Goal: Task Accomplishment & Management: Manage account settings

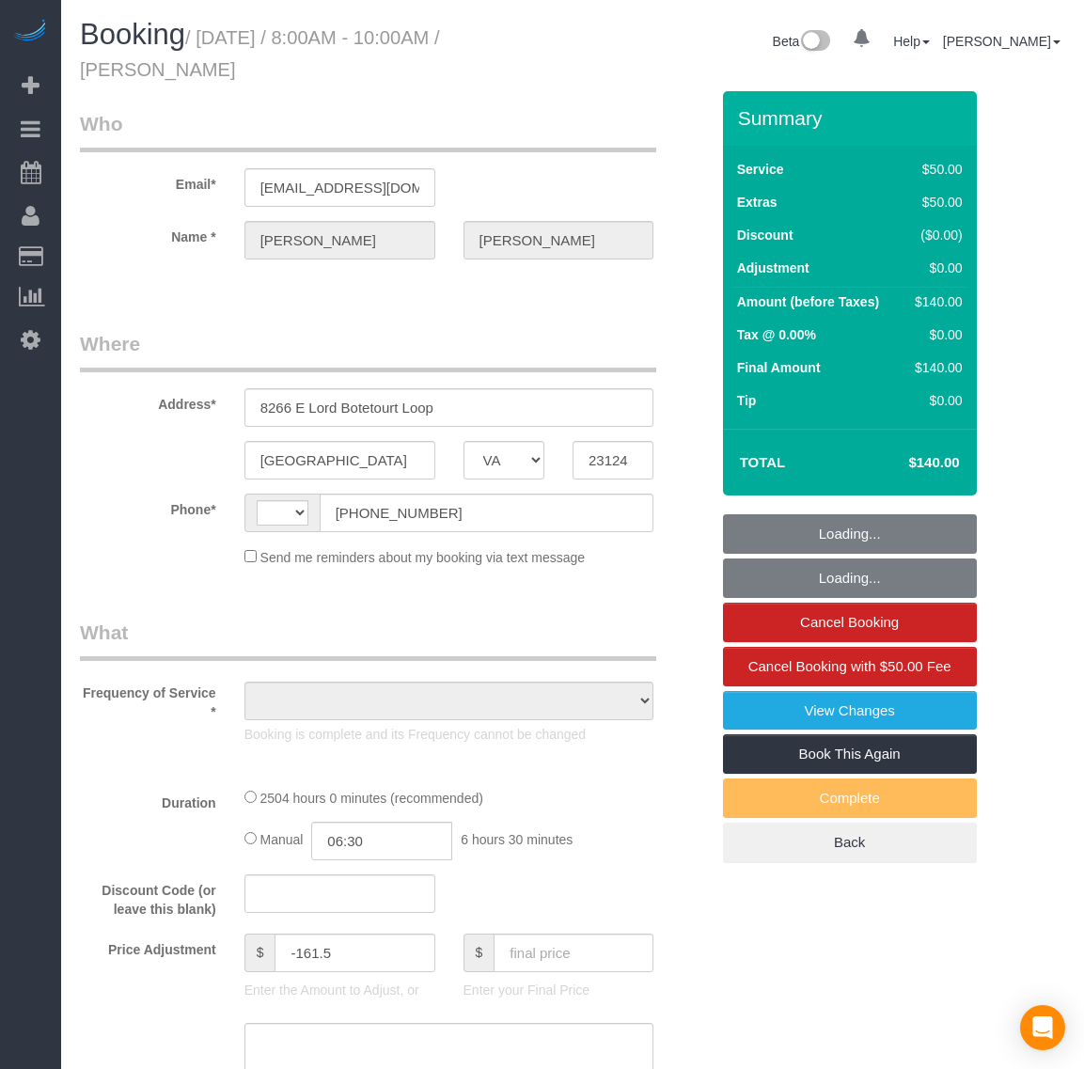
select select "VA"
select select "string:fspay-976425ce-31fb-48c8-949a-40e2ca91fe63"
select select "number:6"
select select "number:35"
select select "number:17"
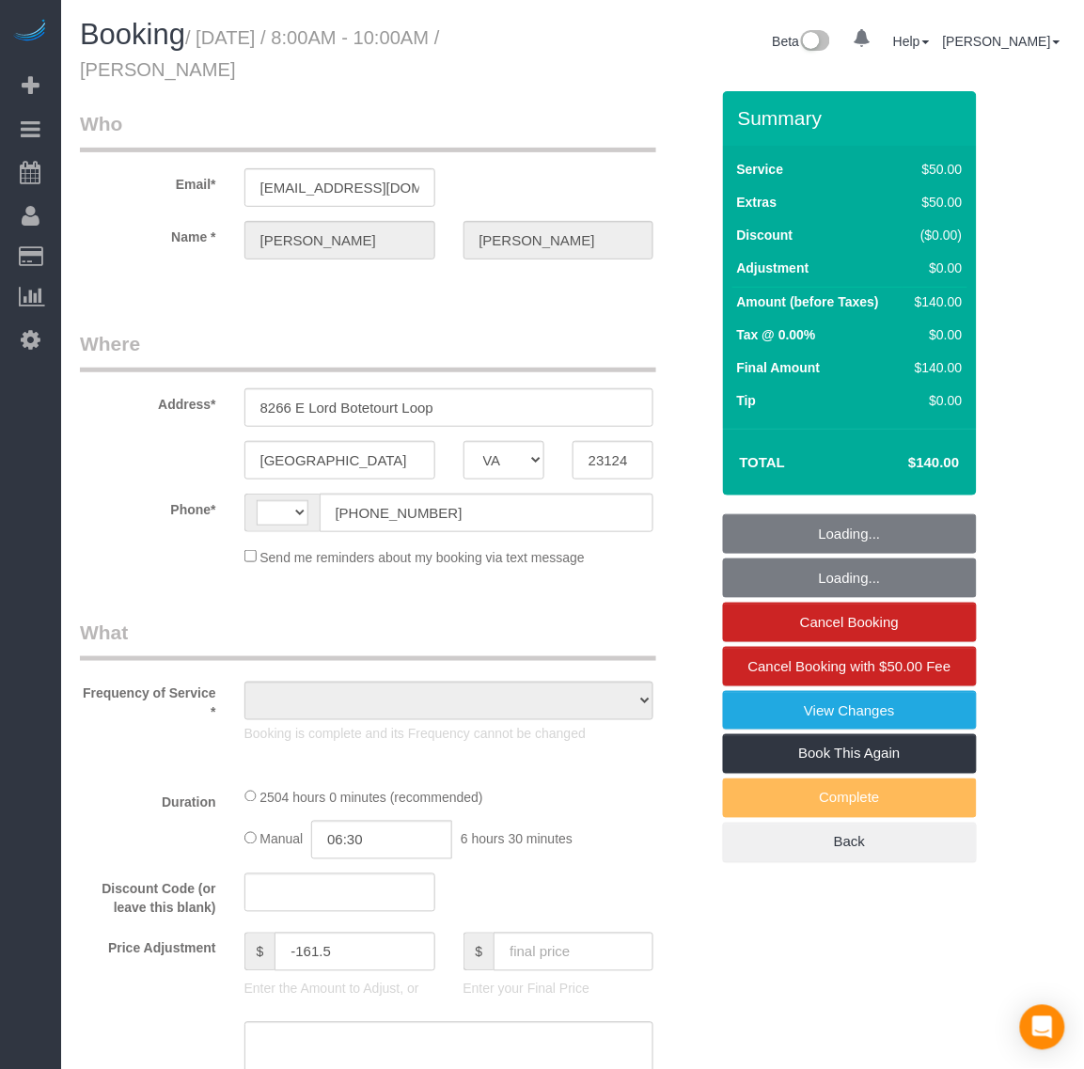
select select "string:US"
select select "object:818"
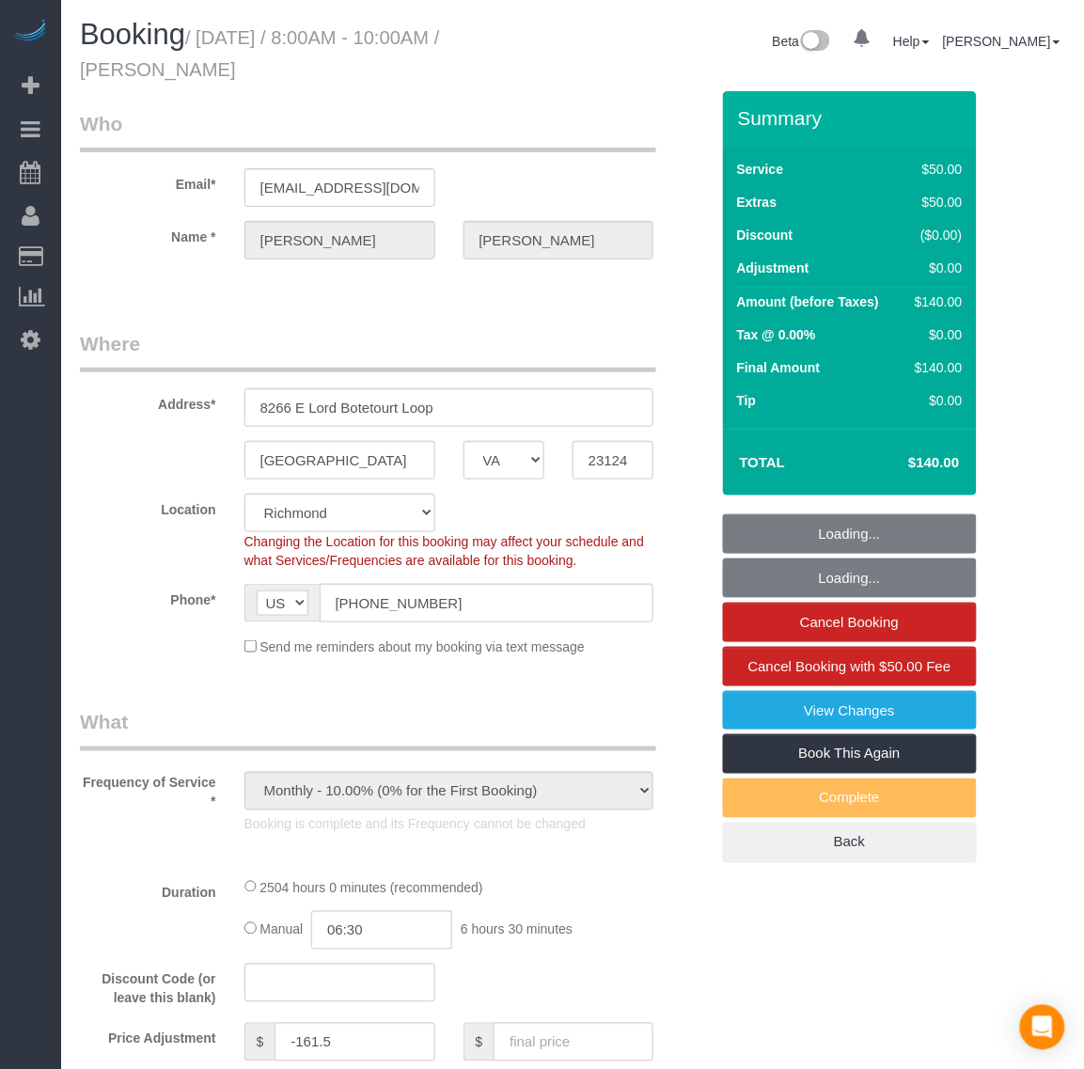
select select "spot1"
select select "object:867"
select select "2501"
select select "2"
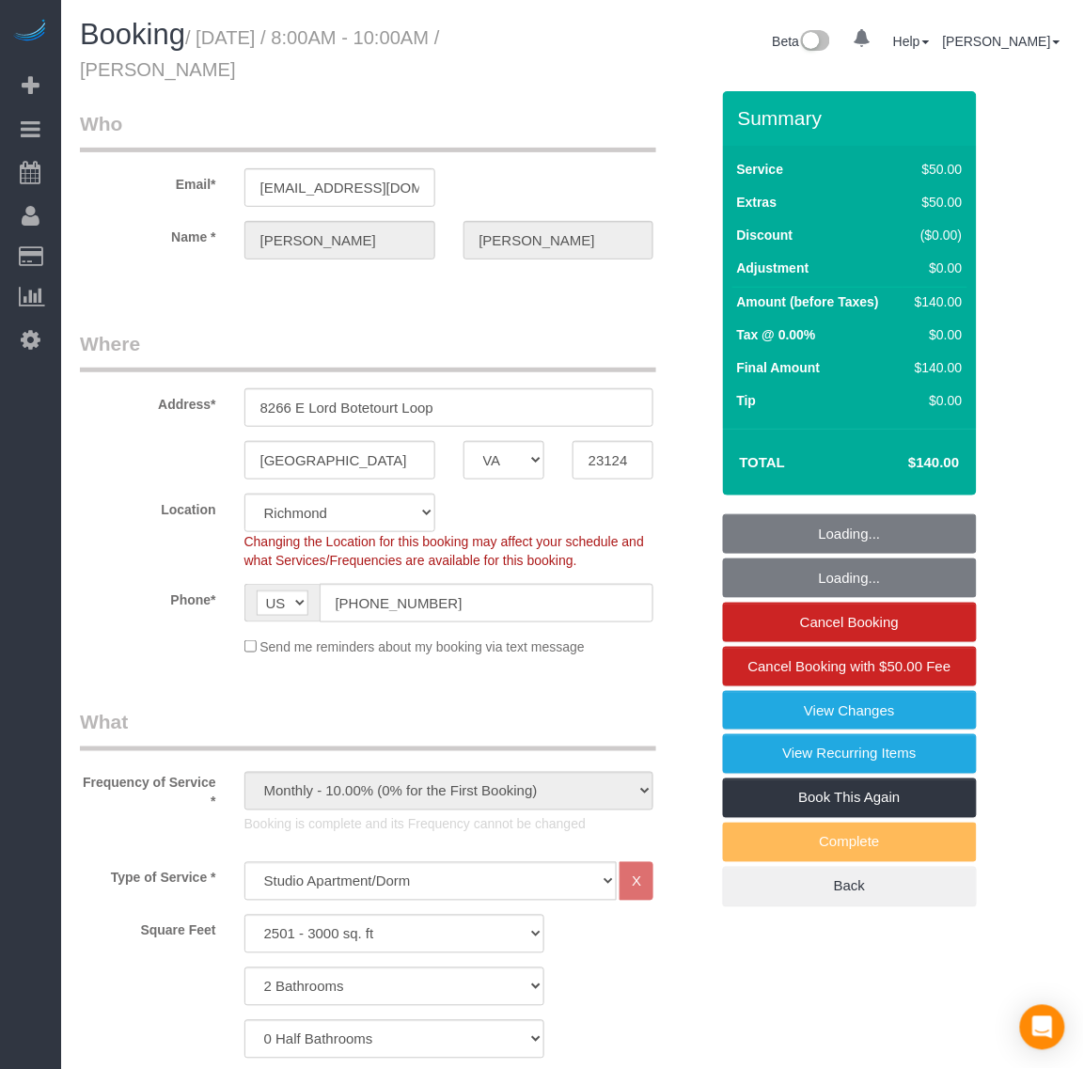
select select "2501"
select select "2"
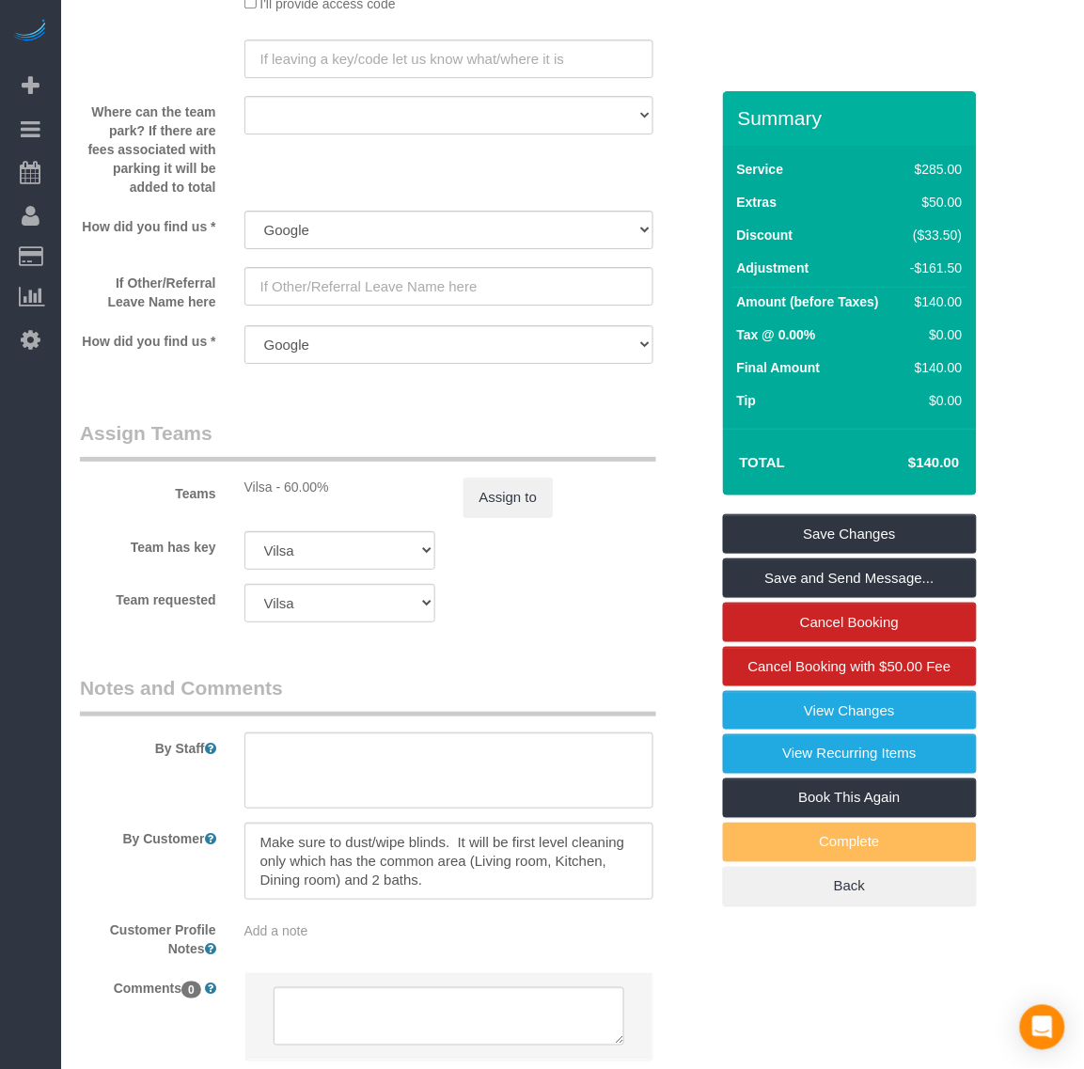
scroll to position [2736, 0]
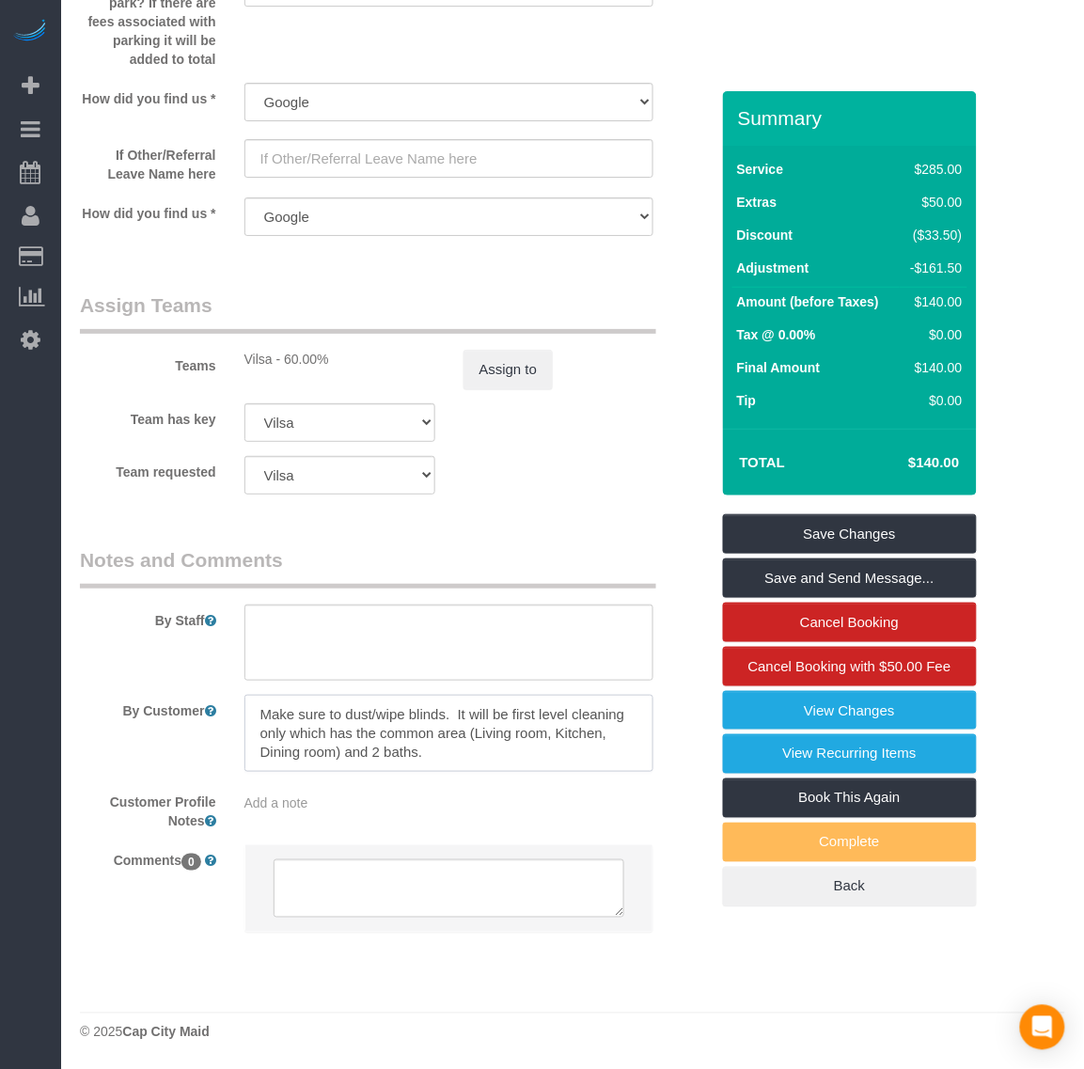
drag, startPoint x: 453, startPoint y: 705, endPoint x: 495, endPoint y: 726, distance: 47.1
click at [534, 726] on textarea at bounding box center [449, 733] width 410 height 77
drag, startPoint x: 250, startPoint y: 711, endPoint x: 543, endPoint y: 749, distance: 295.9
click at [543, 749] on textarea at bounding box center [449, 733] width 410 height 77
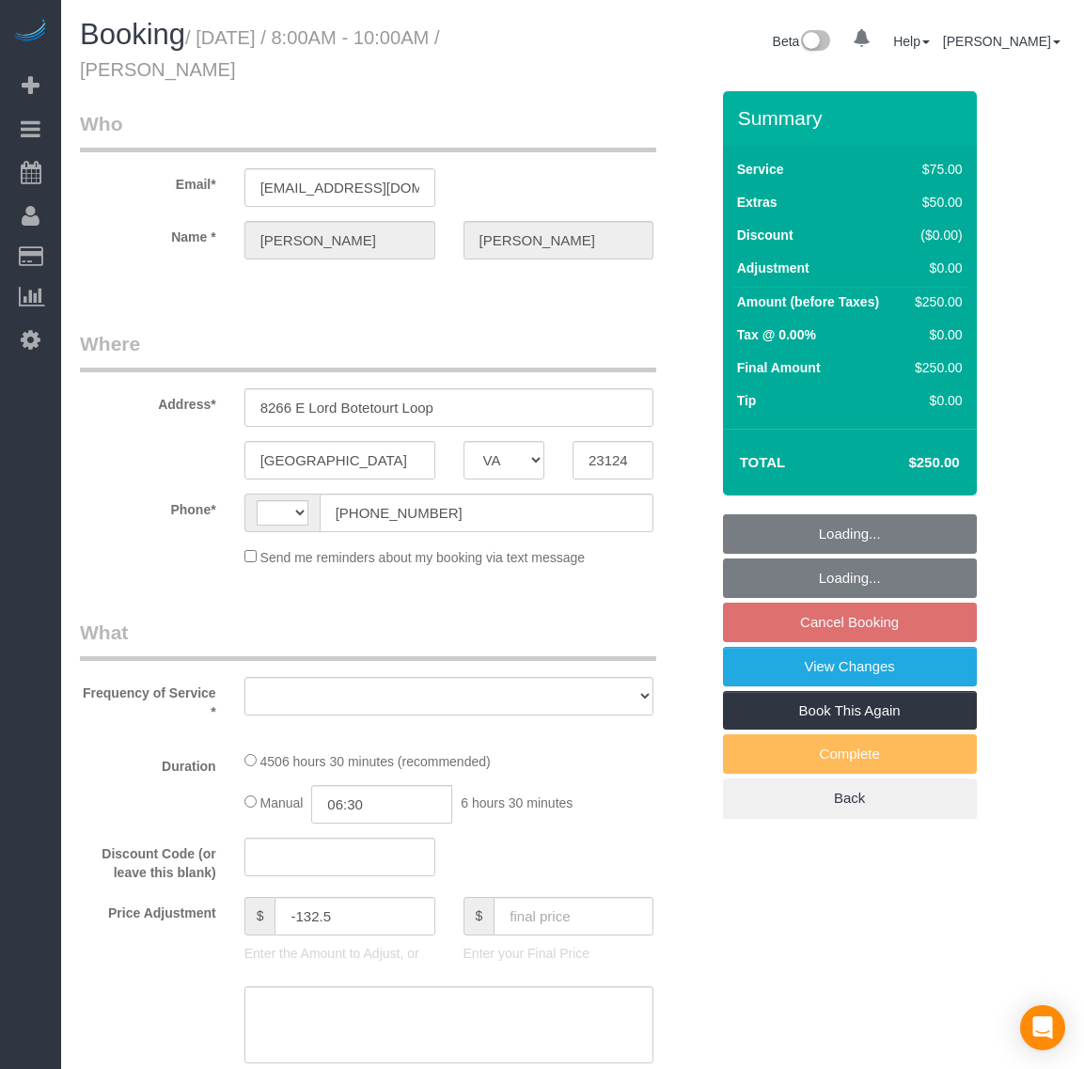
select select "VA"
select select "string:US"
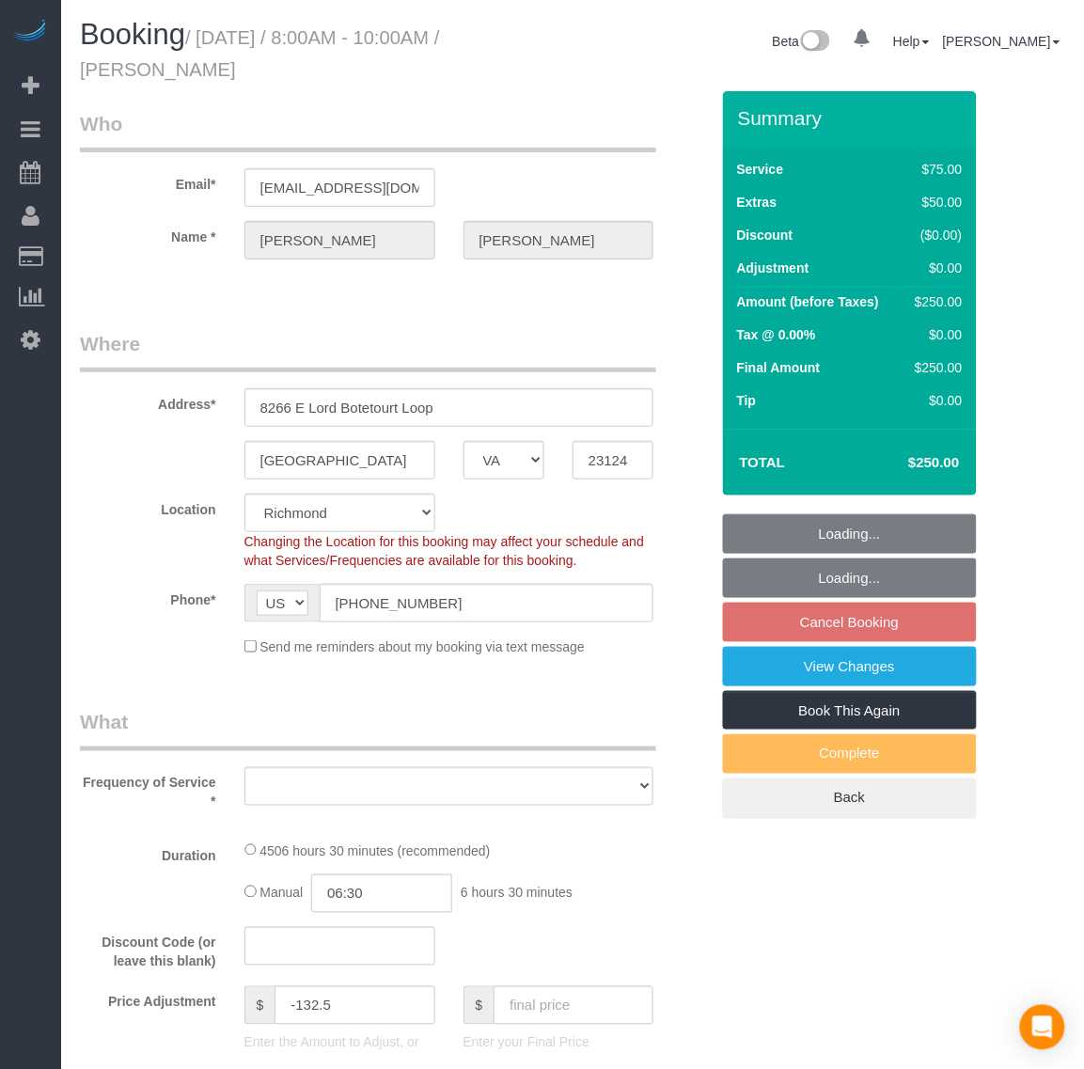
select select "string:fspay-976425ce-31fb-48c8-949a-40e2ca91fe63"
select select "number:6"
select select "number:17"
select select "object:848"
select select "3001"
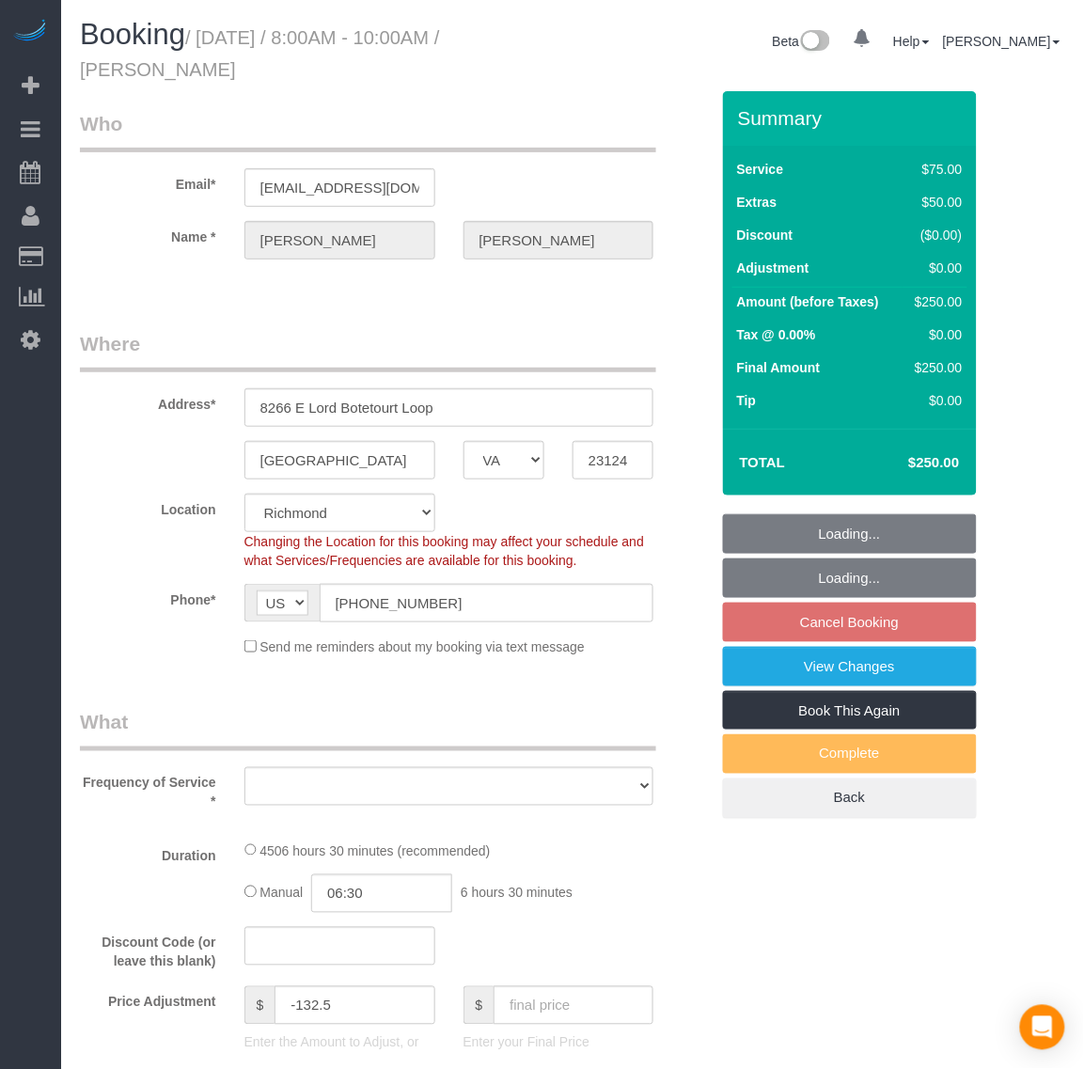
select select "3"
select select "spot1"
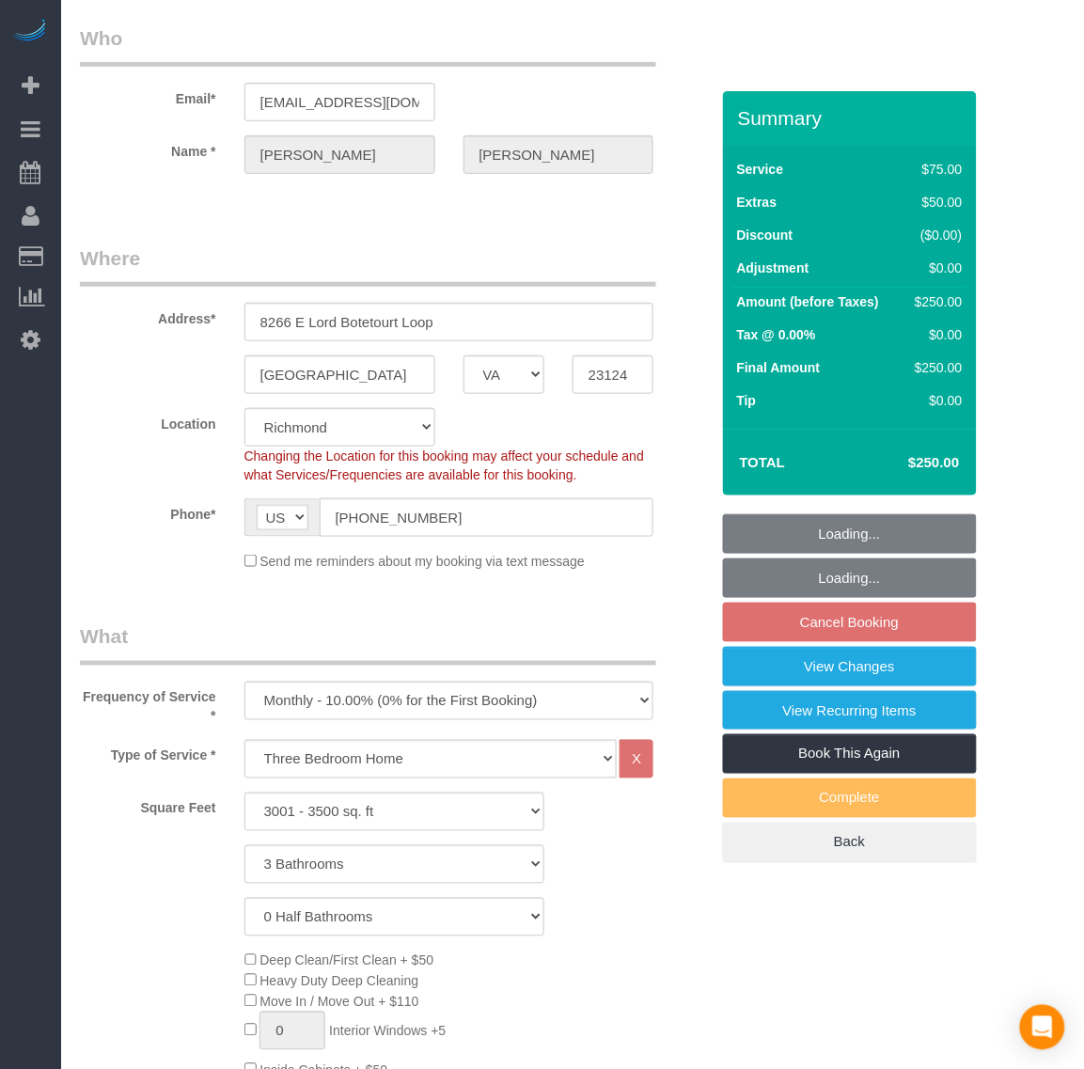
select select "object:1014"
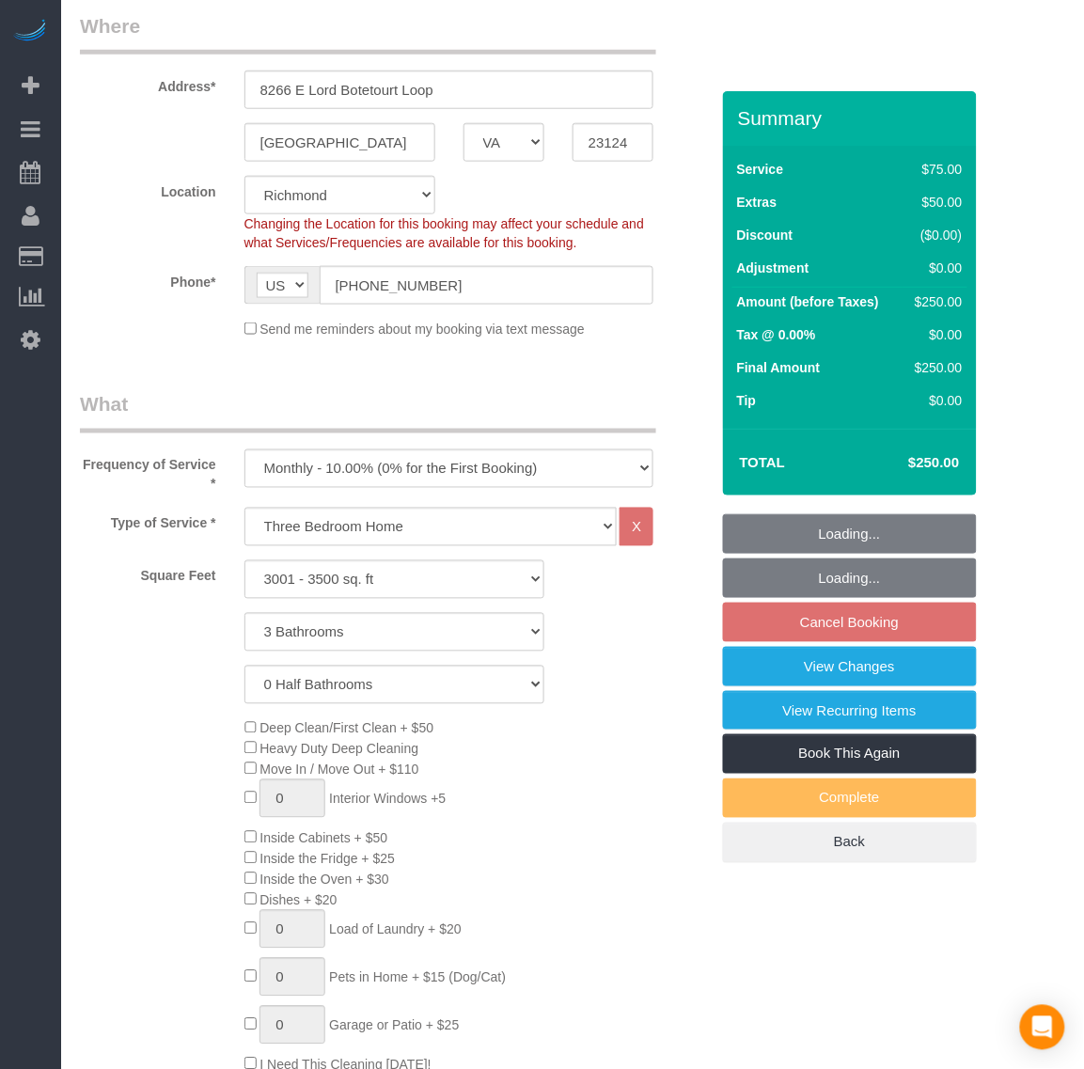
scroll to position [353, 0]
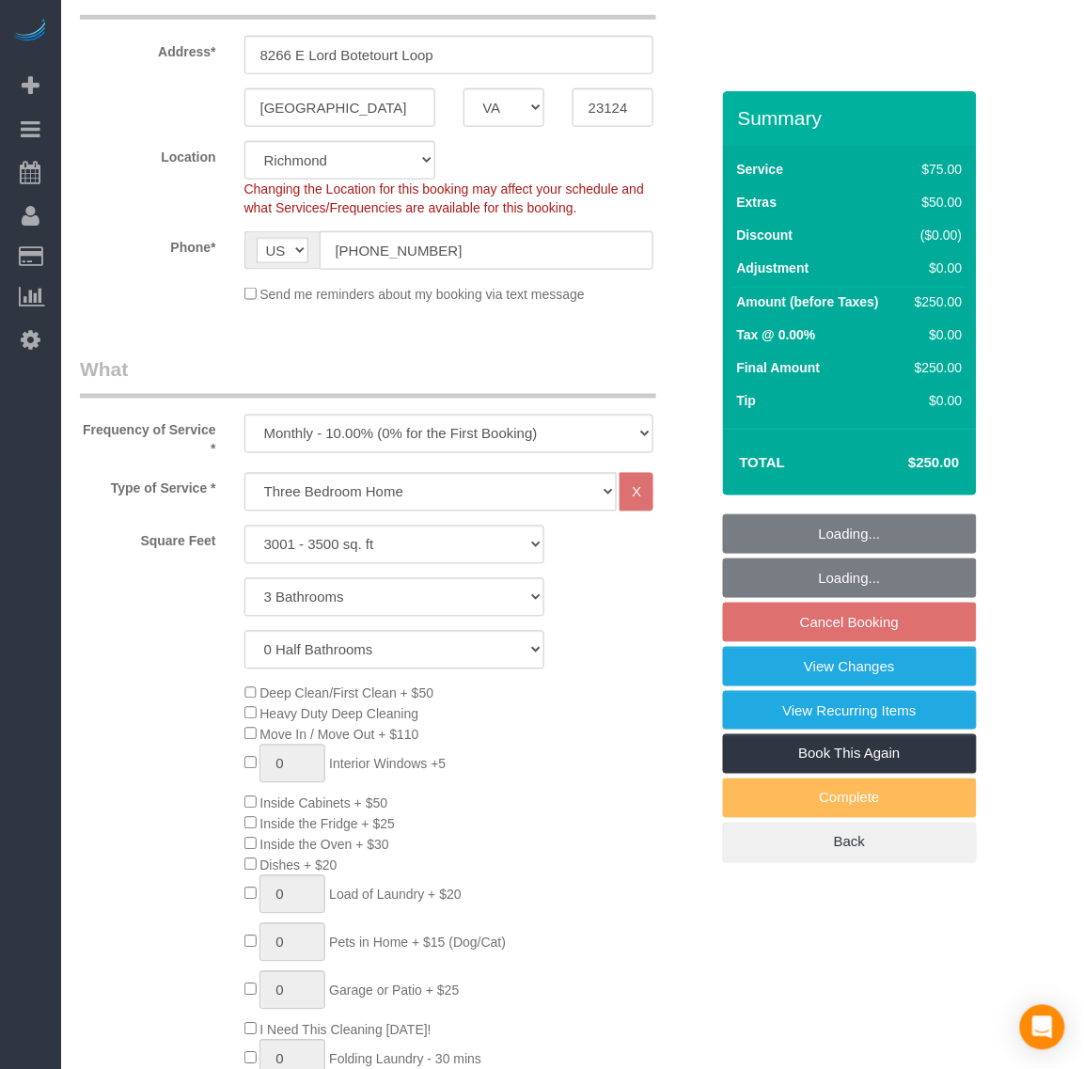
select select "3001"
select select "3"
drag, startPoint x: 396, startPoint y: 492, endPoint x: 387, endPoint y: 509, distance: 18.9
click at [396, 492] on select "Studio Apartment/Dorm One Bedroom Home Two Bedroom Home Three Bedroom Home Four…" at bounding box center [430, 492] width 373 height 39
select select "133"
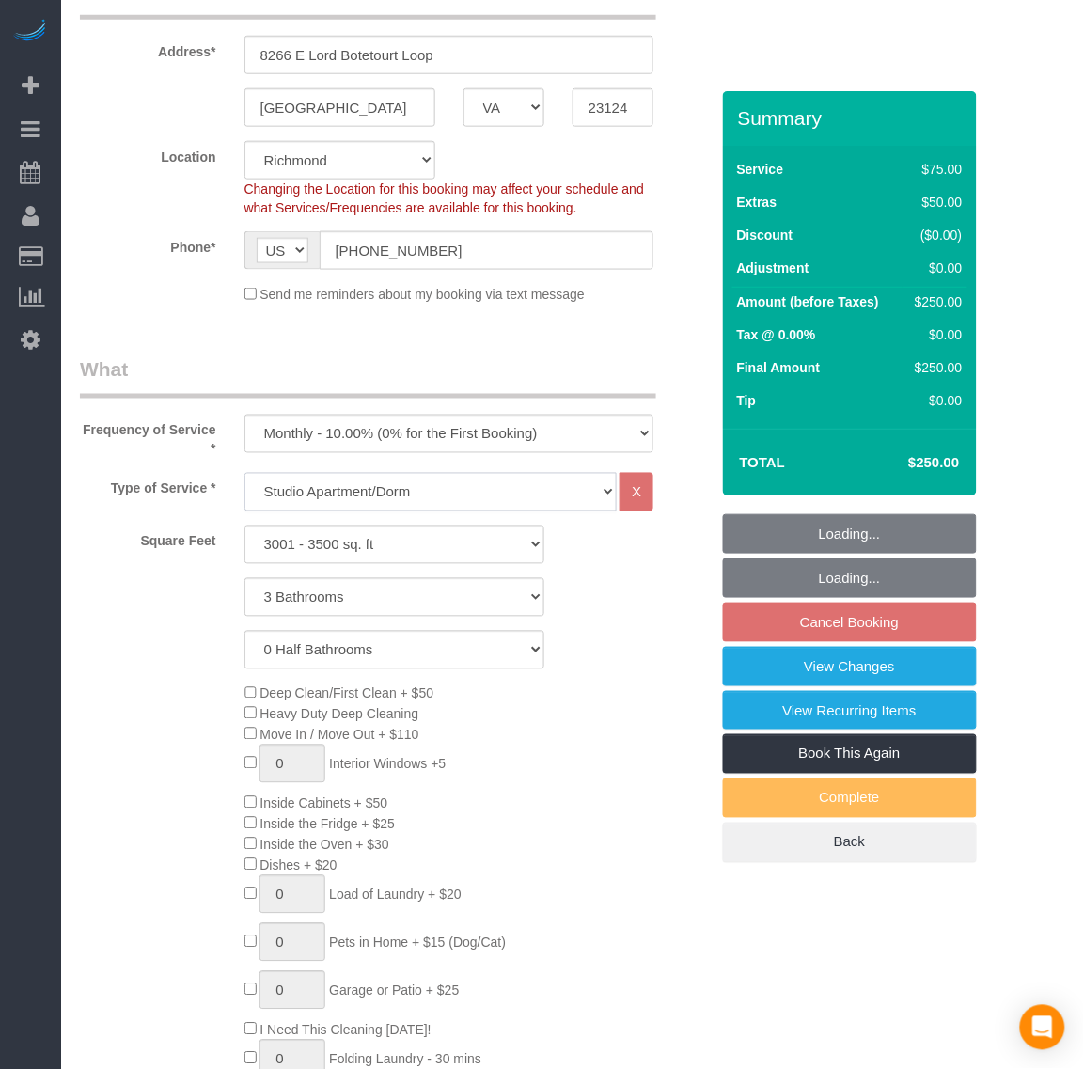
click at [244, 473] on select "Studio Apartment/Dorm One Bedroom Home Two Bedroom Home Three Bedroom Home Four…" at bounding box center [430, 492] width 373 height 39
select select "3001"
select select "3"
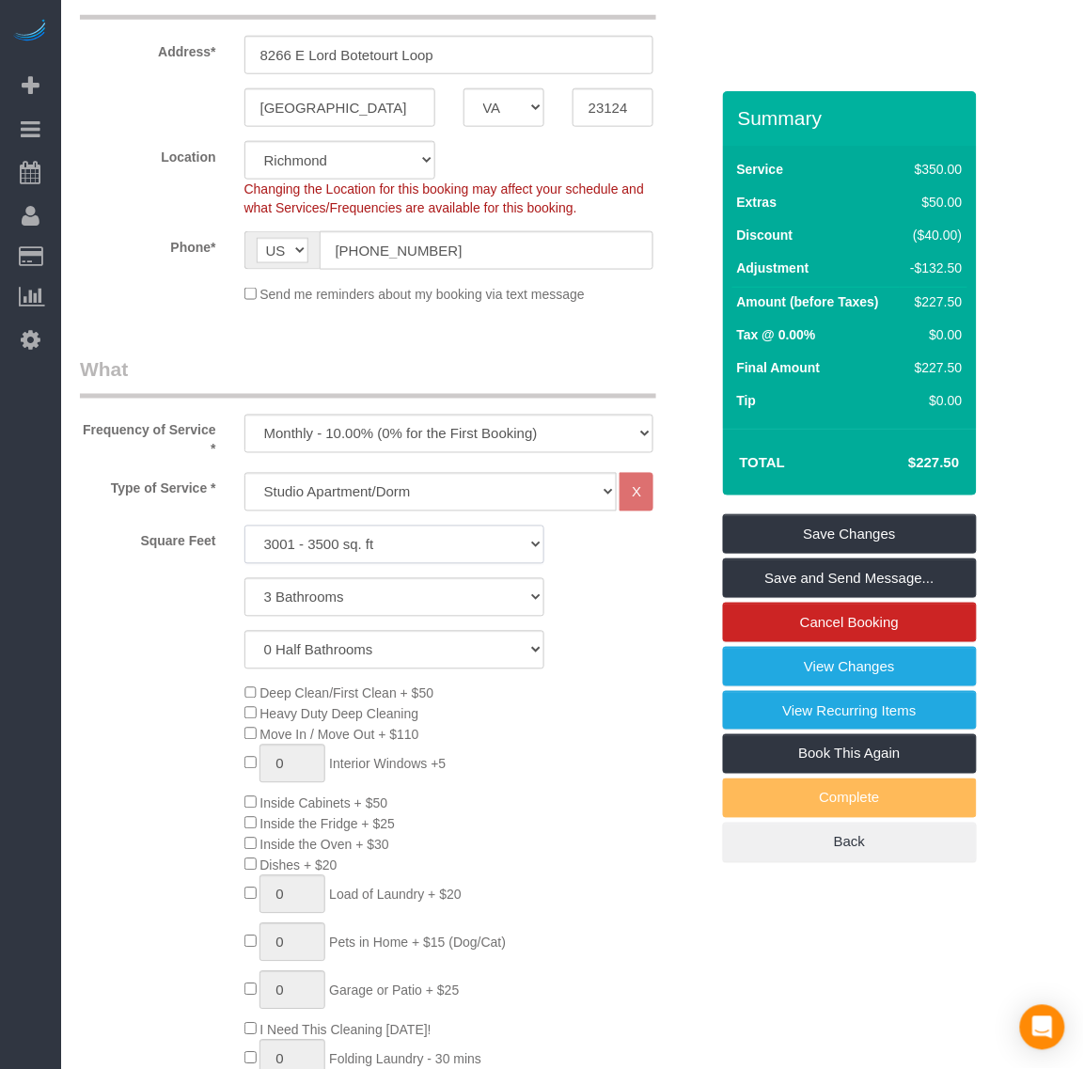
click at [324, 543] on select "500 - 1000 sq. ft 1001 - 1500 sq. ft 1501 - 2000 sq. ft 2001 - 2500 sq. ft 2501…" at bounding box center [394, 545] width 300 height 39
select select "1501"
click at [244, 526] on select "500 - 1000 sq. ft 1001 - 1500 sq. ft 1501 - 2000 sq. ft 2001 - 2500 sq. ft 2501…" at bounding box center [394, 545] width 300 height 39
click at [307, 584] on select "0 Bathrooms 1 Bathroom 2 Bathrooms 3 Bathrooms 4 Bathrooms 5 Bathrooms 6 Bathro…" at bounding box center [394, 597] width 300 height 39
select select "2"
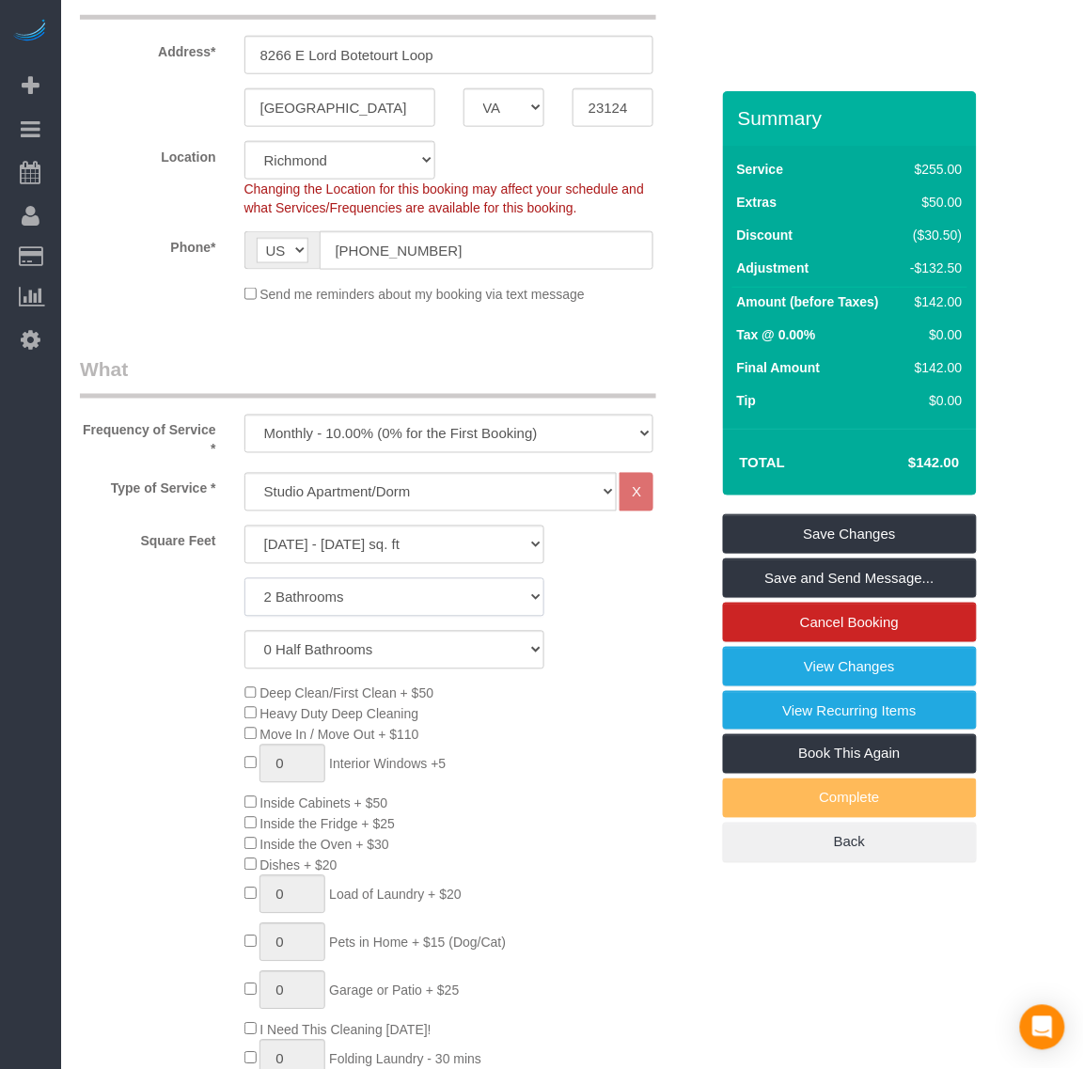
click at [244, 578] on select "0 Bathrooms 1 Bathroom 2 Bathrooms 3 Bathrooms 4 Bathrooms 5 Bathrooms 6 Bathro…" at bounding box center [394, 597] width 300 height 39
click at [616, 708] on div "Deep Clean/First Clean + $50 Heavy Duty Deep Cleaning Move In / Move Out + $110…" at bounding box center [476, 886] width 493 height 404
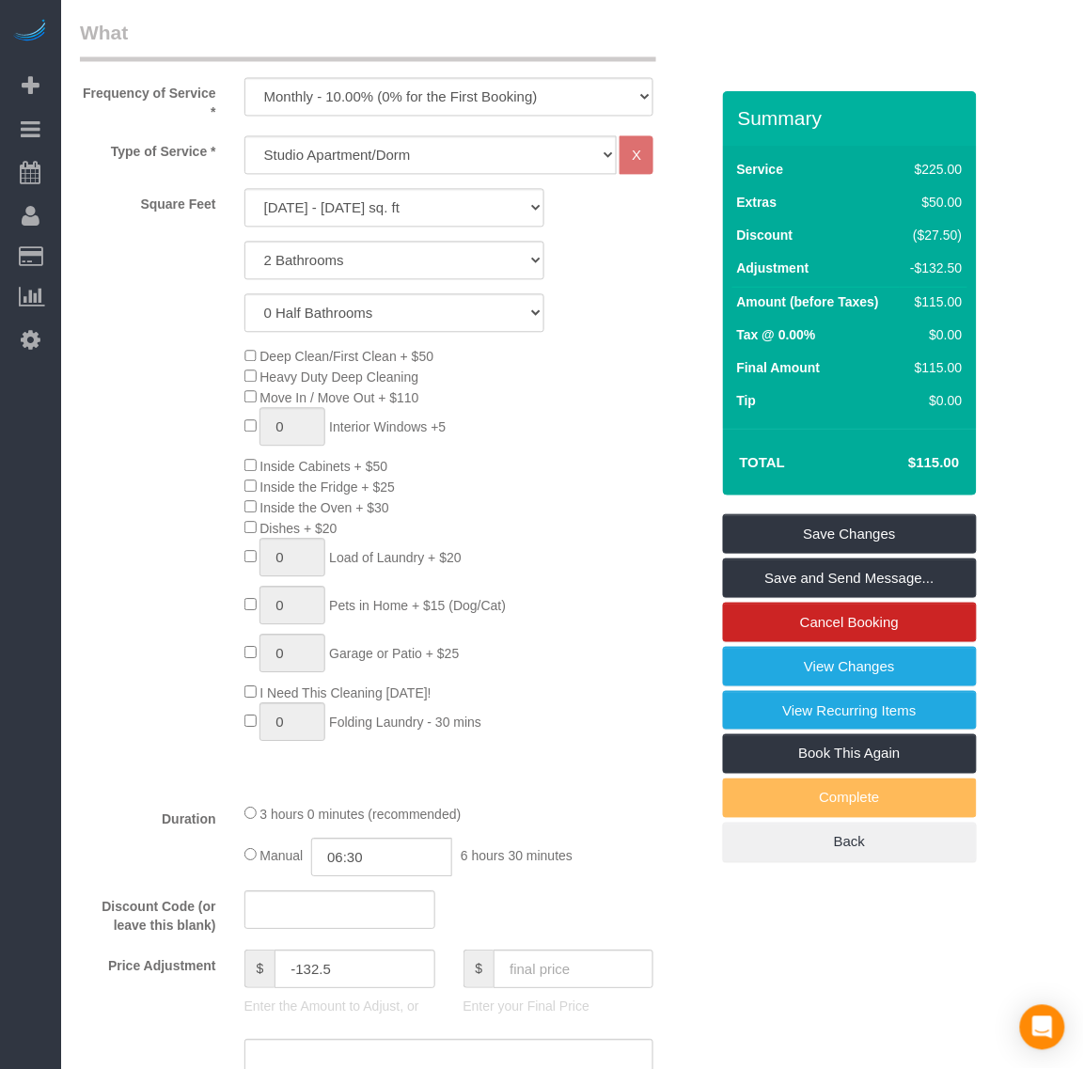
scroll to position [705, 0]
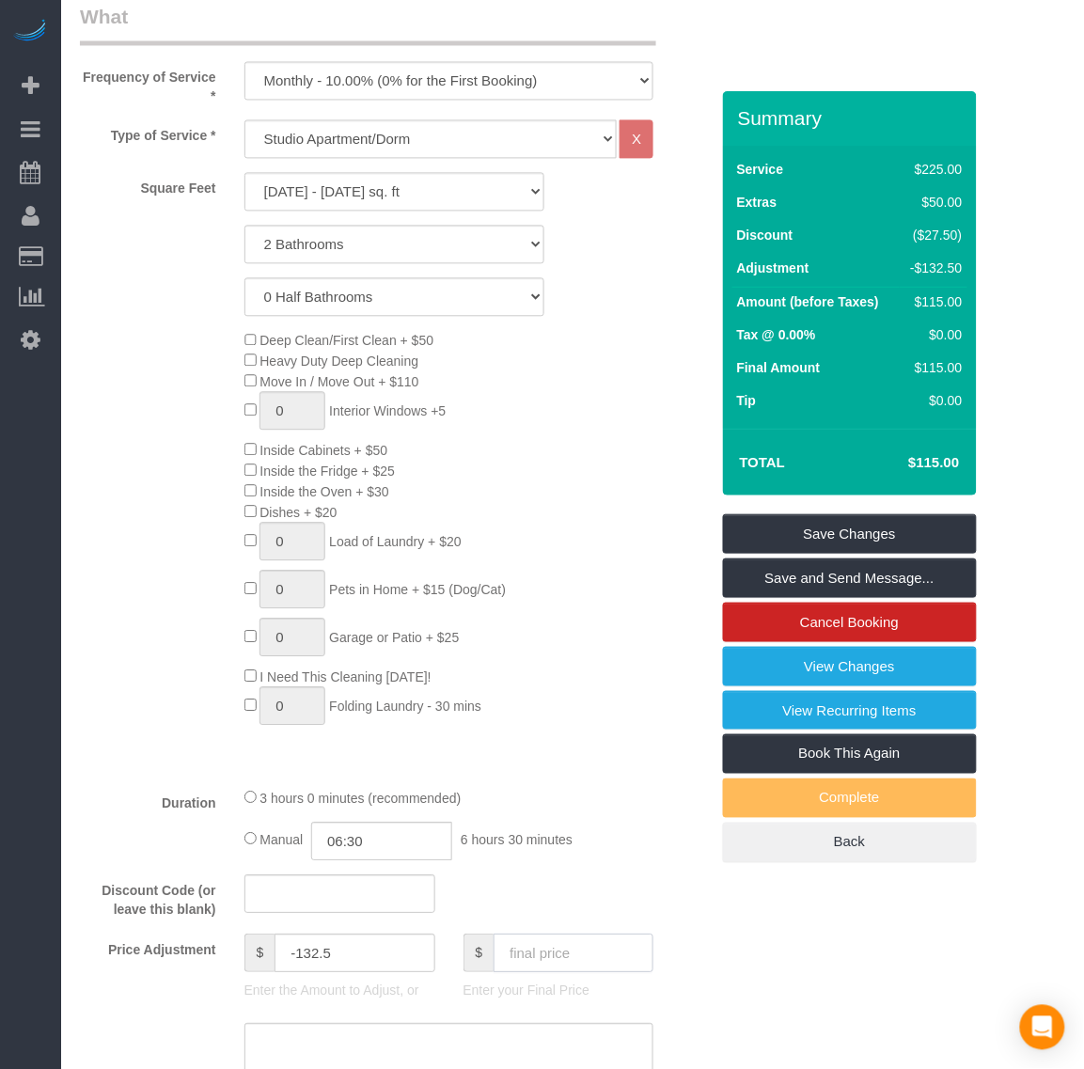
click at [538, 946] on input "text" at bounding box center [574, 954] width 160 height 39
type input "140"
click at [580, 856] on div "Manual 06:30 6 hours 30 minutes" at bounding box center [449, 842] width 410 height 39
type input "-107.5"
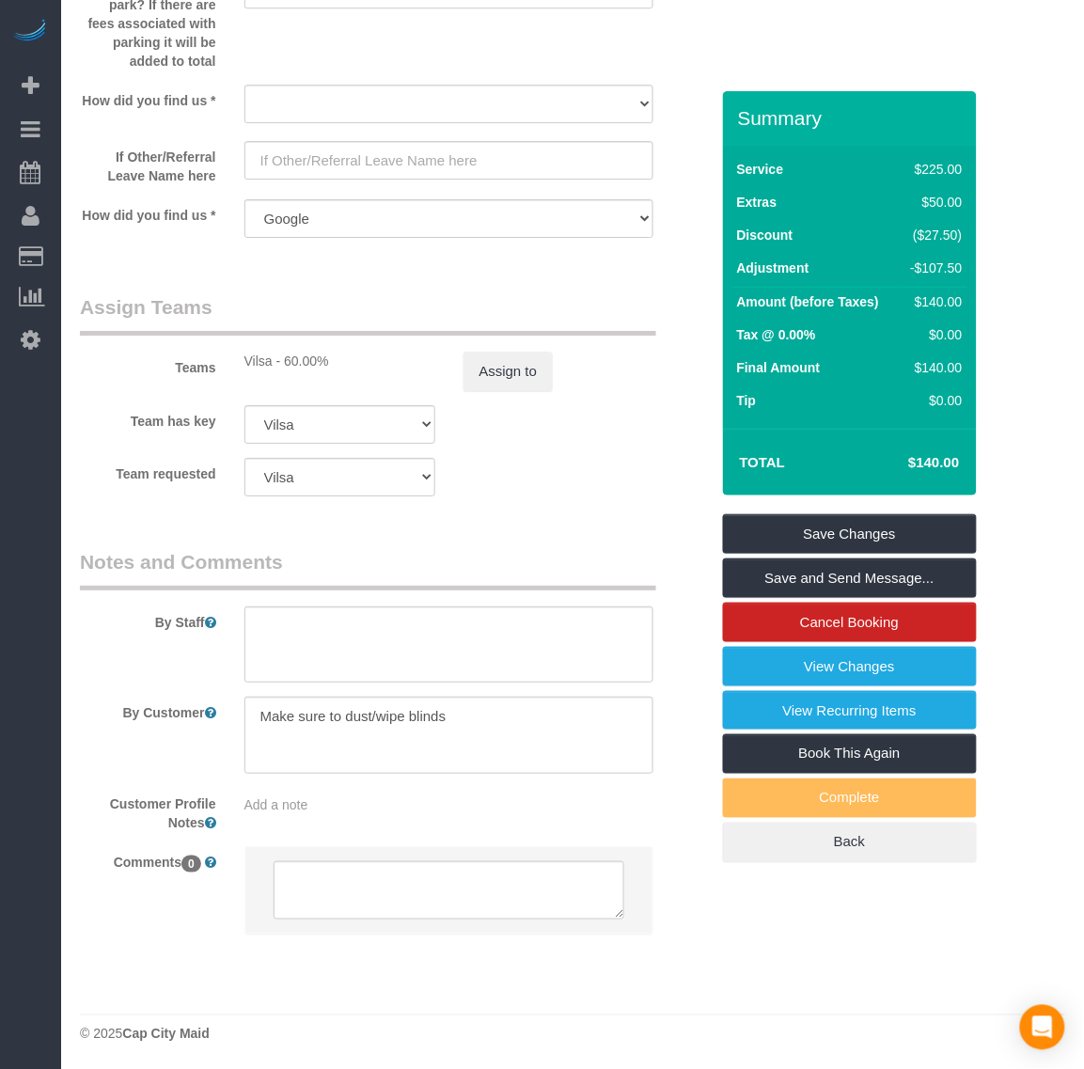
scroll to position [2615, 0]
drag, startPoint x: 518, startPoint y: 719, endPoint x: 418, endPoint y: 717, distance: 99.7
click at [418, 717] on textarea at bounding box center [449, 733] width 410 height 77
click at [251, 713] on textarea at bounding box center [449, 733] width 410 height 77
drag, startPoint x: 517, startPoint y: 715, endPoint x: 682, endPoint y: 713, distance: 164.6
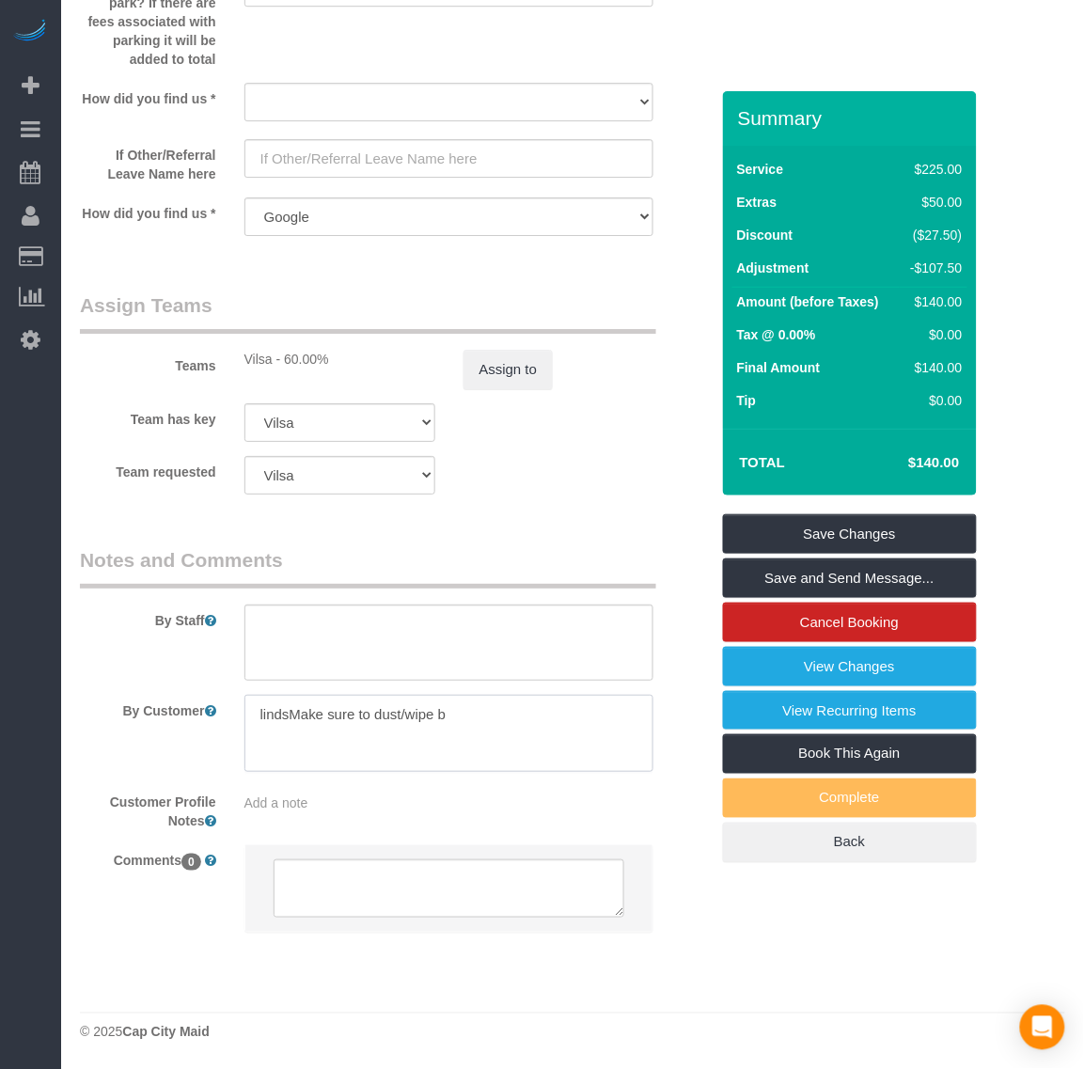
click at [680, 716] on div "By Customer" at bounding box center [394, 733] width 657 height 77
paste textarea "Make sure to dust/wipe blinds. It will be first level cleaning only which has t…"
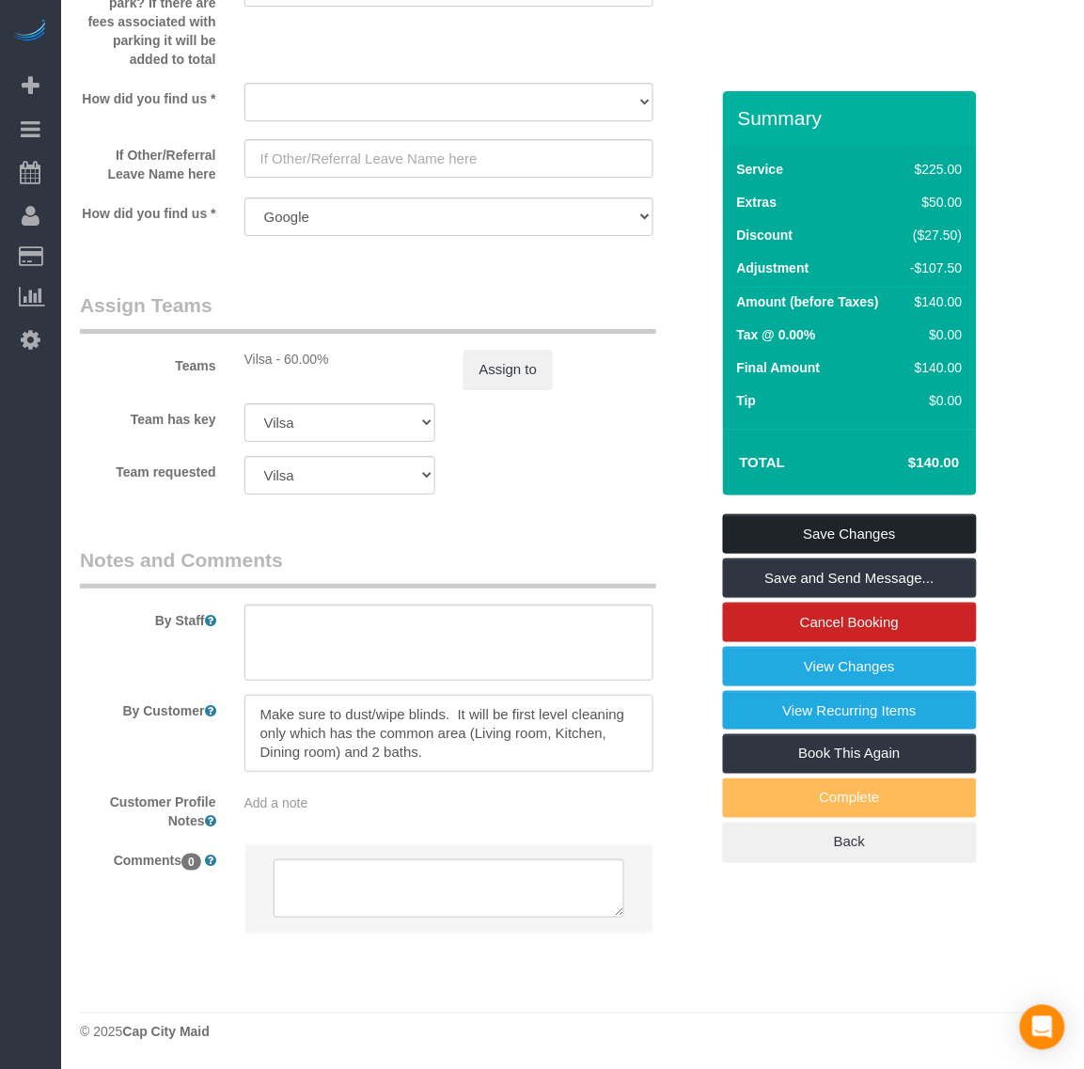
type textarea "Make sure to dust/wipe blinds. It will be first level cleaning only which has t…"
click at [830, 531] on link "Save Changes" at bounding box center [850, 533] width 254 height 39
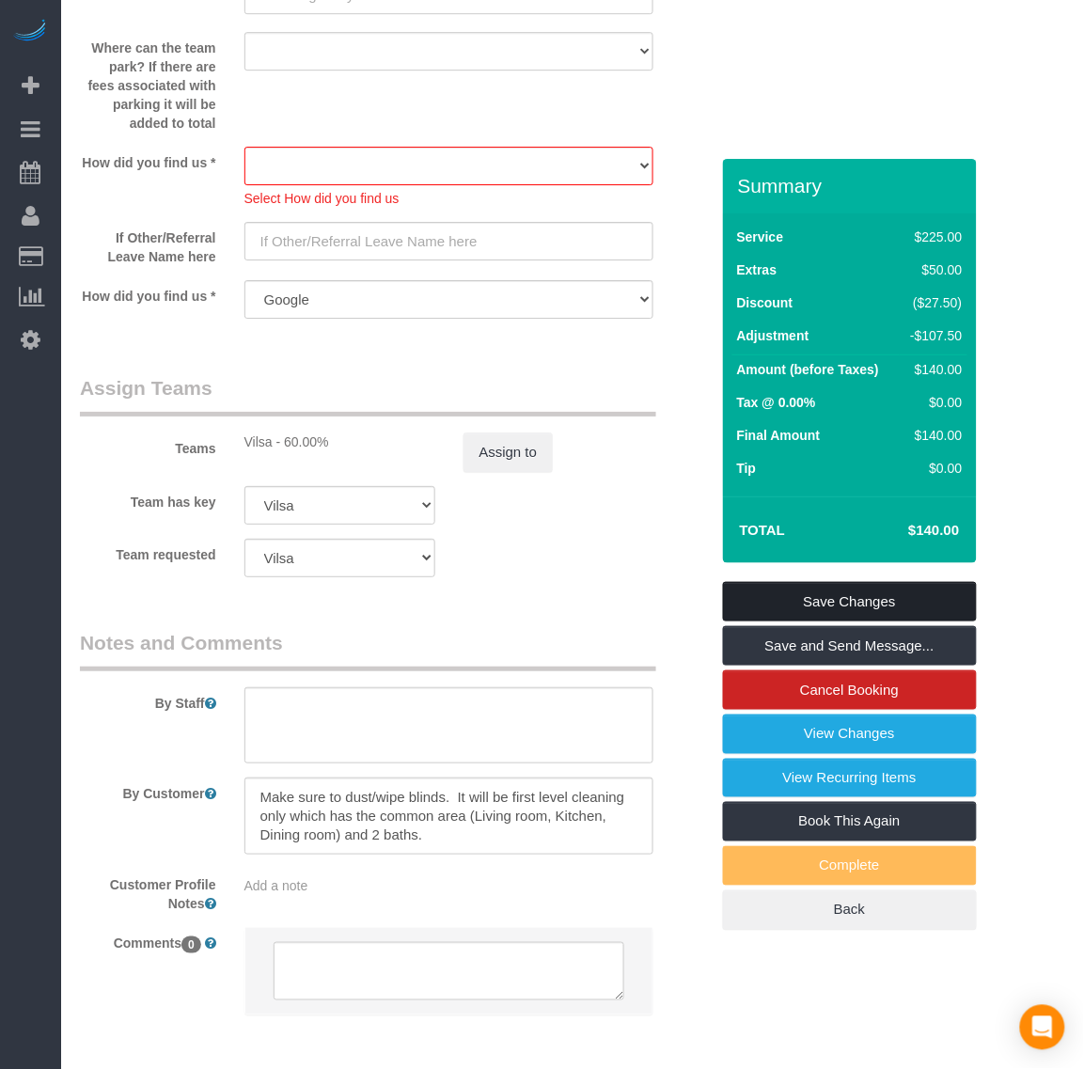
scroll to position [2262, 0]
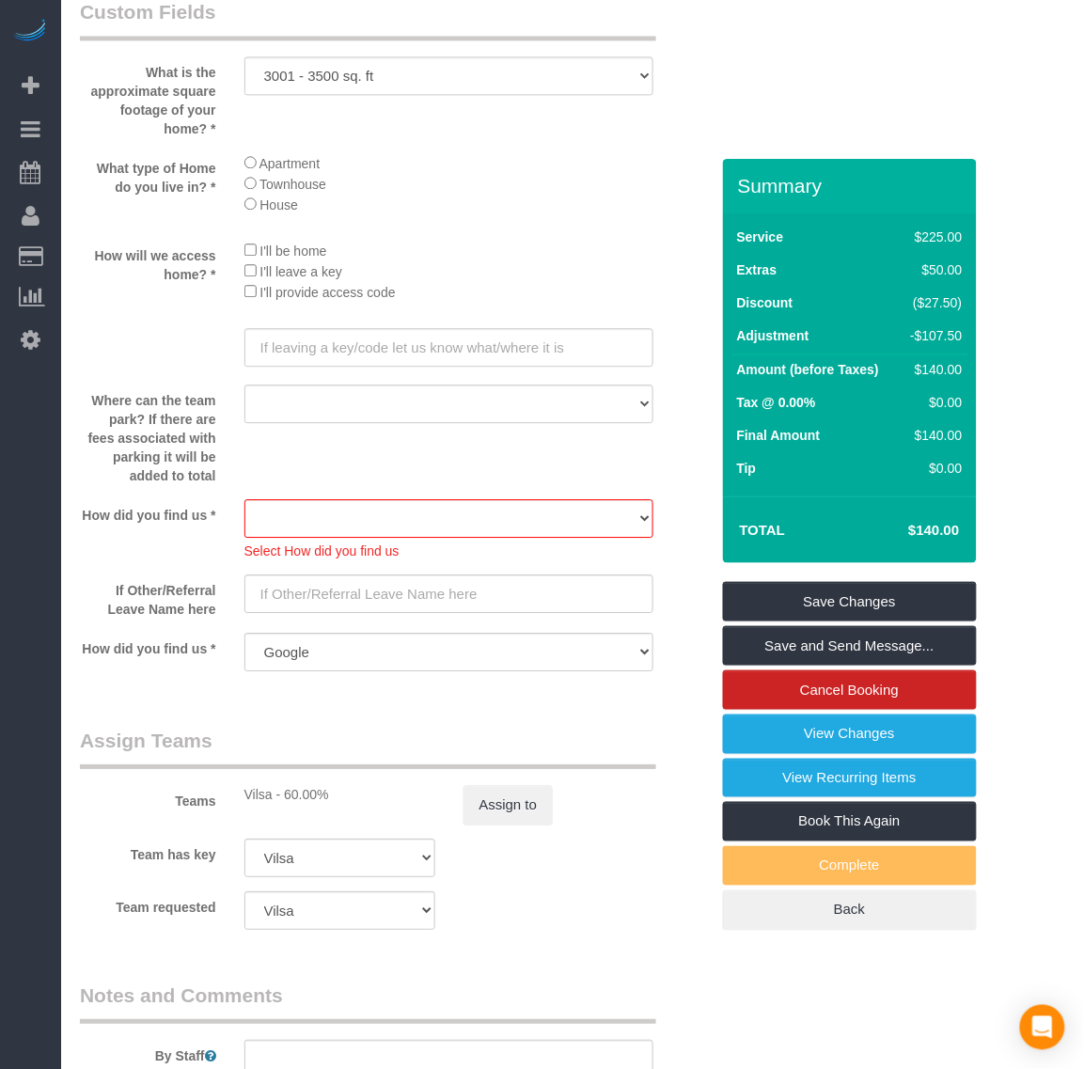
click at [449, 498] on sui-booking-custom-fields "What is the approximate square footage of your home? * 500 - 1000 sq. ft 1001 -…" at bounding box center [394, 336] width 629 height 676
drag, startPoint x: 449, startPoint y: 511, endPoint x: 449, endPoint y: 522, distance: 11.3
click at [449, 511] on select "Yelp Google Twitter Instagram Nextdoor Facebook Returning Customer Craigslist R…" at bounding box center [449, 518] width 410 height 39
select select "number:35"
click at [244, 501] on select "Yelp Google Twitter Instagram Nextdoor Facebook Returning Customer Craigslist R…" at bounding box center [449, 518] width 410 height 39
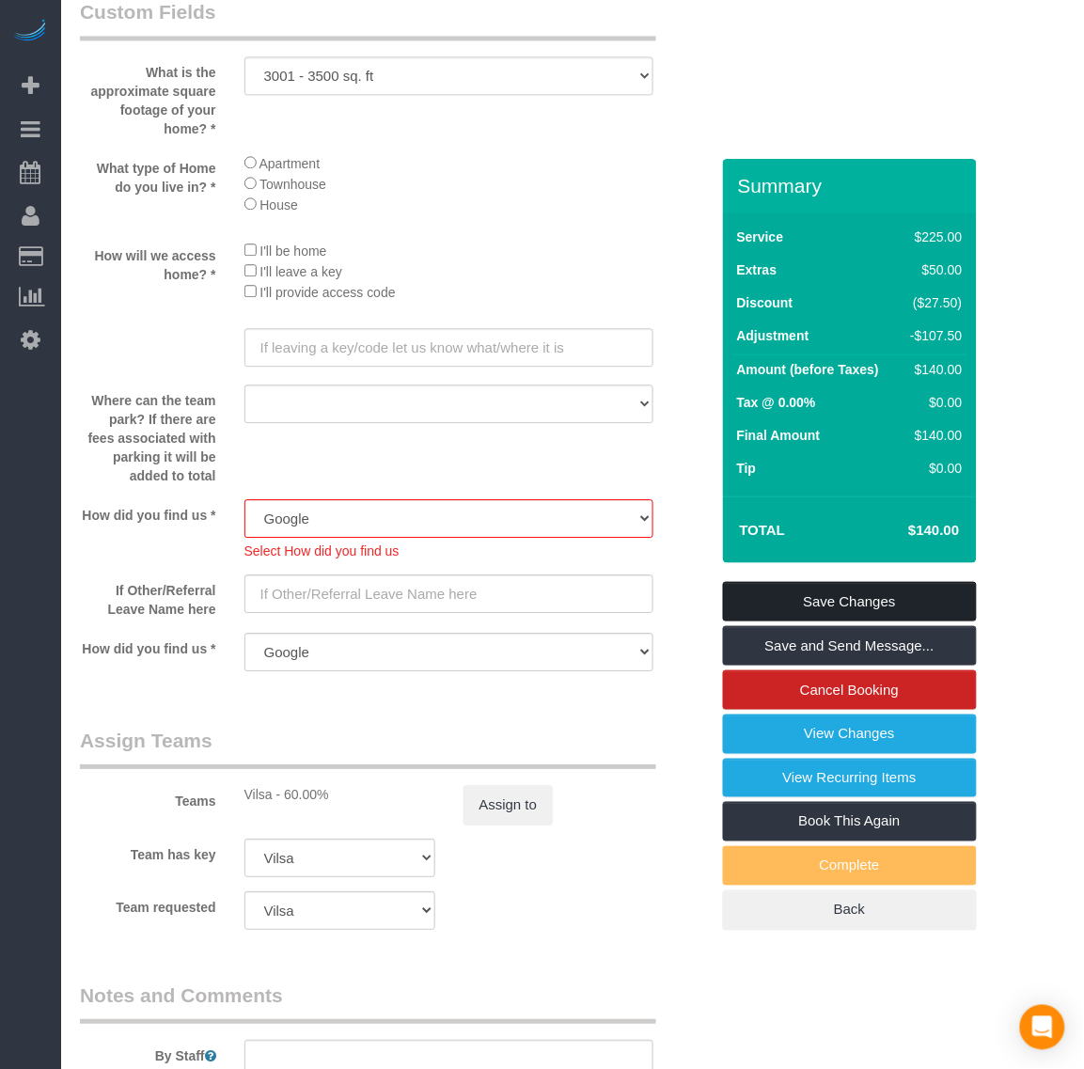
click at [754, 597] on link "Save Changes" at bounding box center [850, 601] width 254 height 39
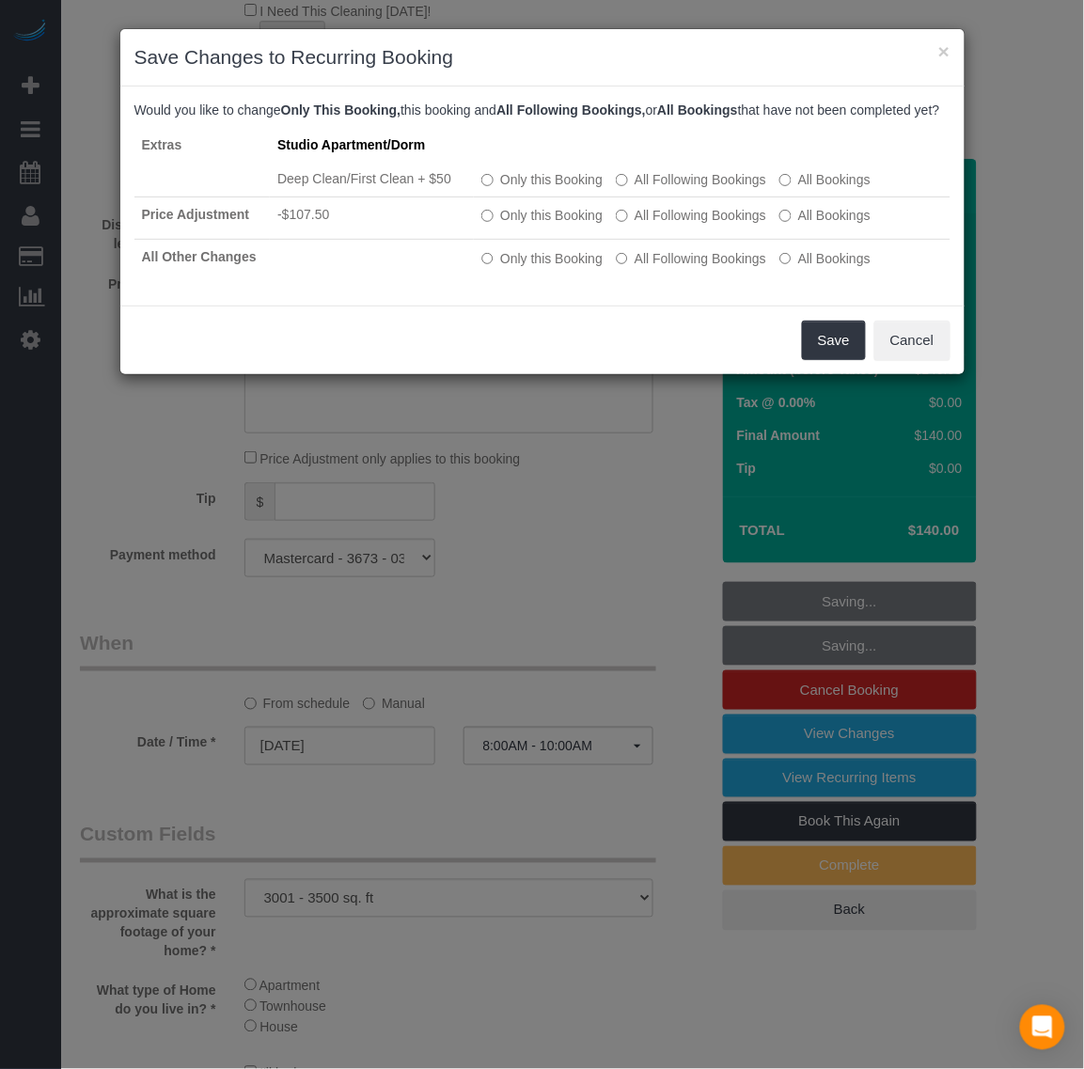
scroll to position [969, 0]
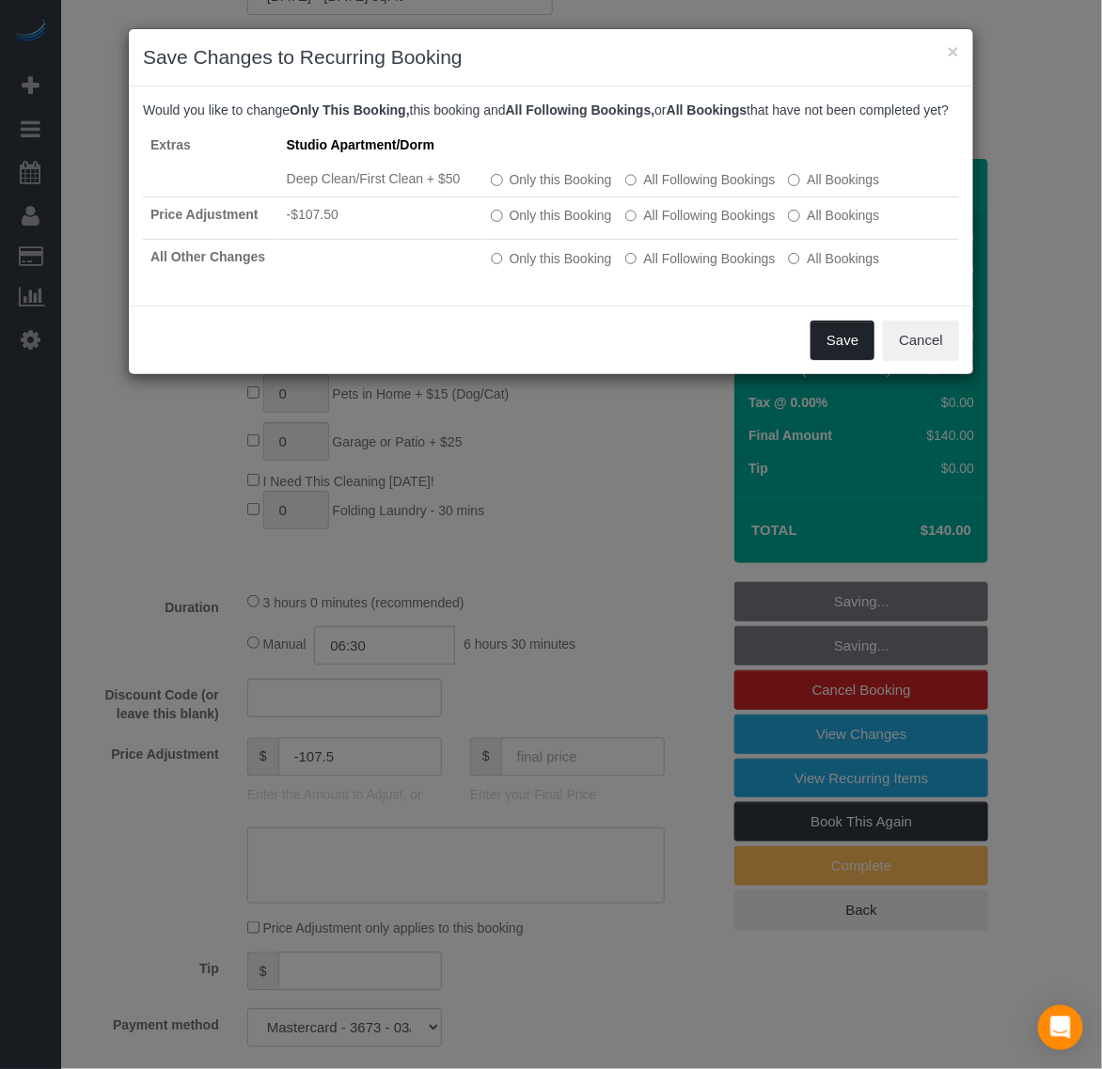
click at [862, 360] on button "Save" at bounding box center [842, 340] width 64 height 39
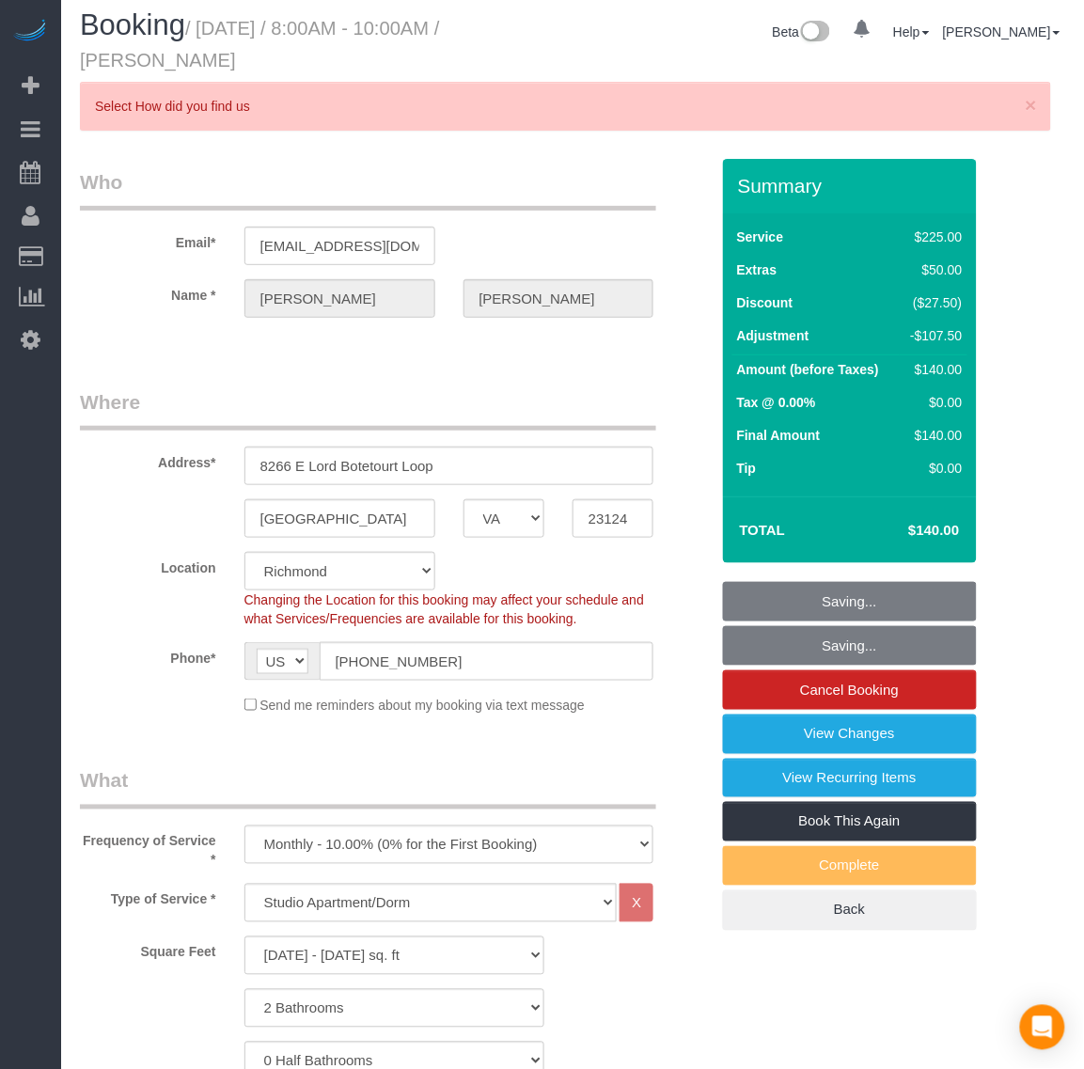
scroll to position [0, 0]
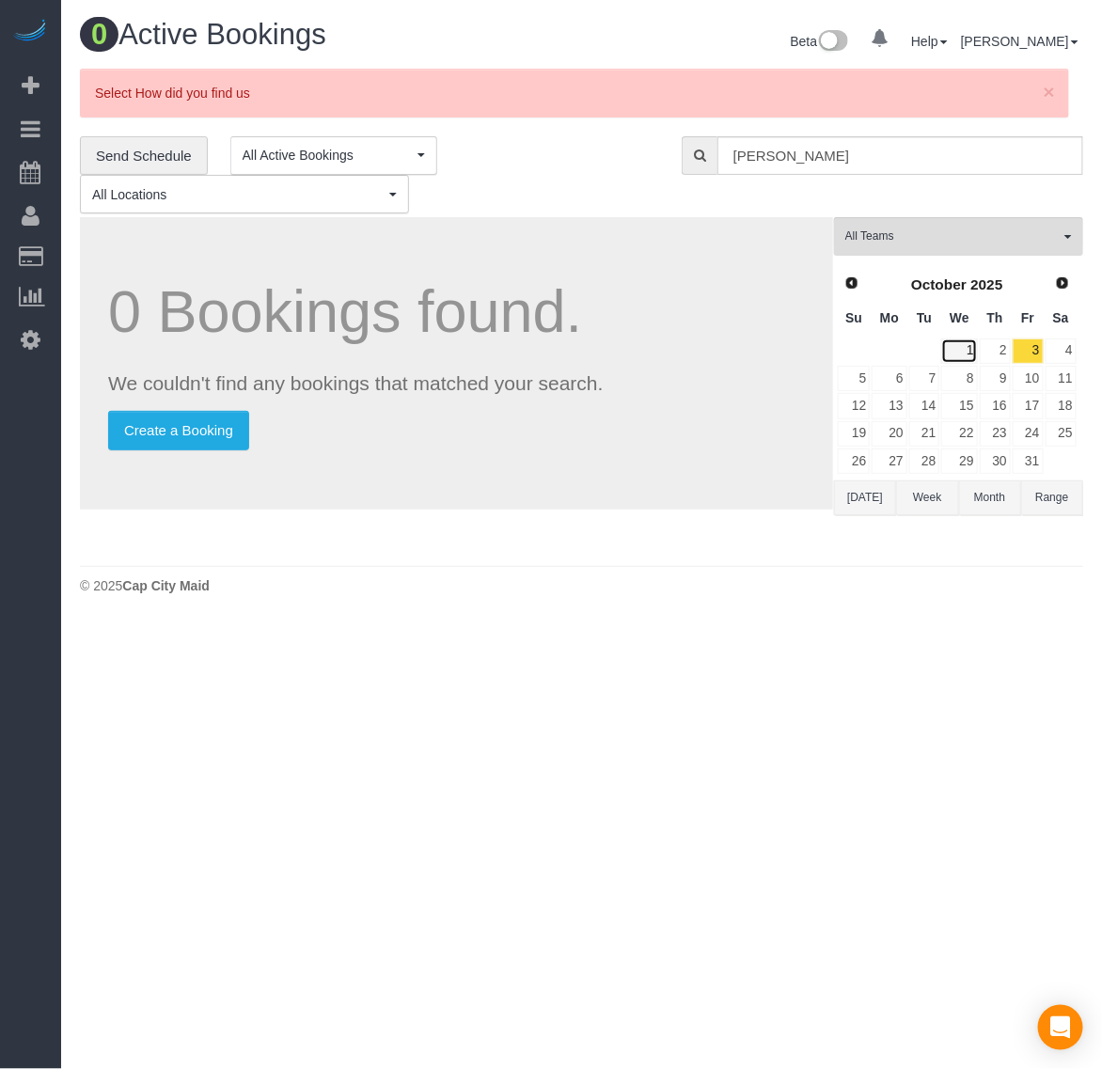
click at [966, 355] on link "1" at bounding box center [959, 350] width 36 height 25
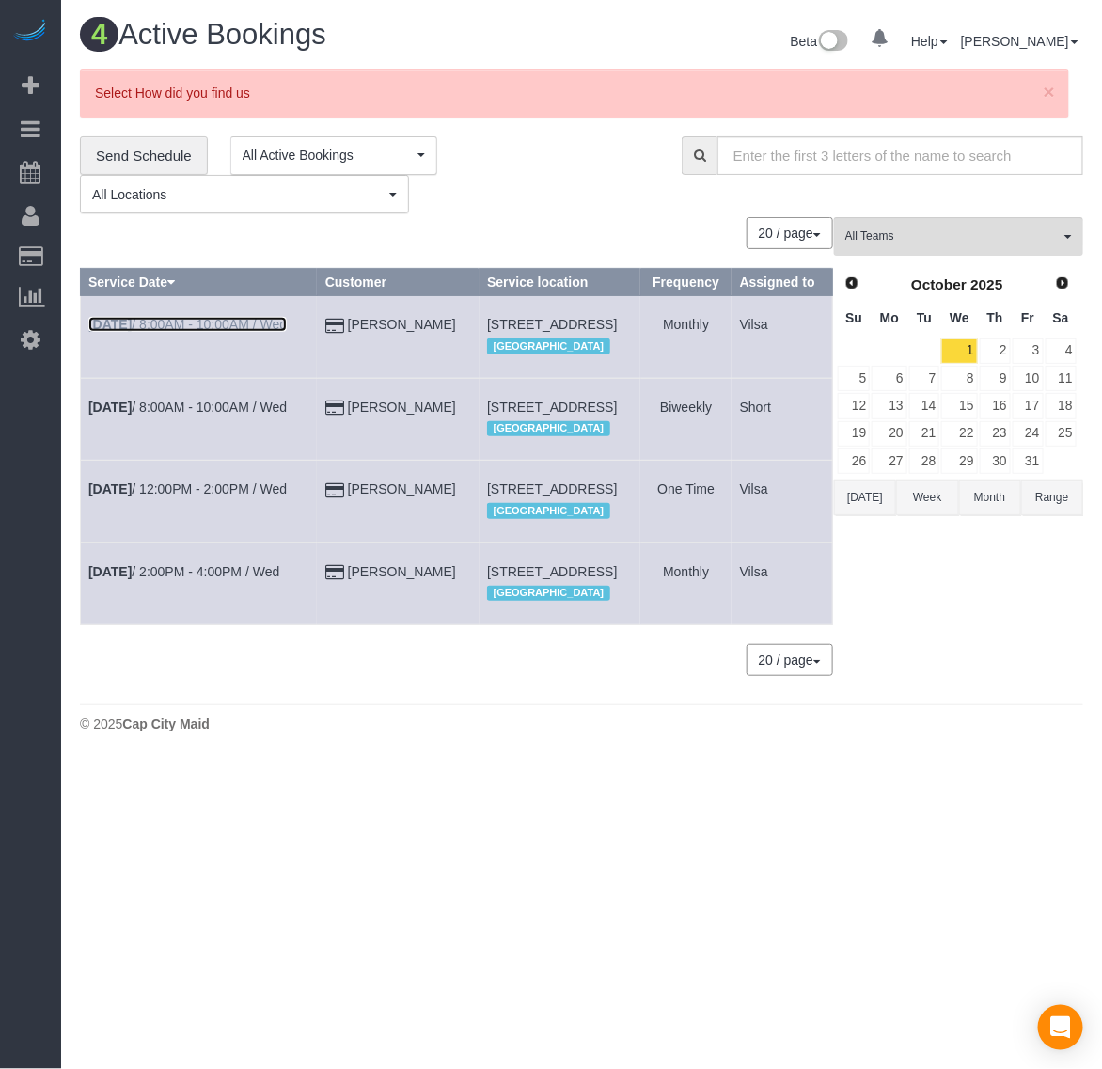
click at [97, 332] on b "Oct 1st" at bounding box center [109, 324] width 43 height 15
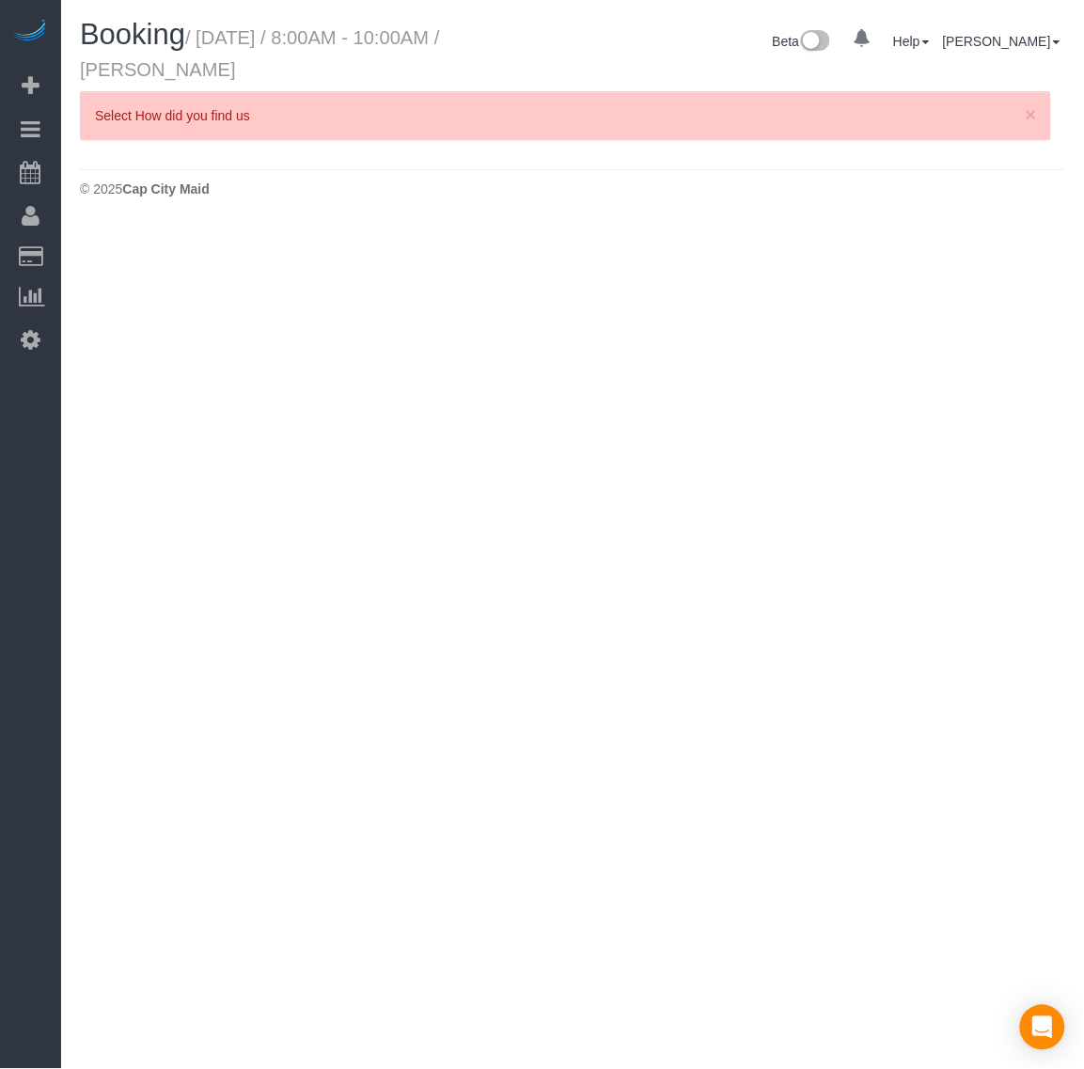
select select "VA"
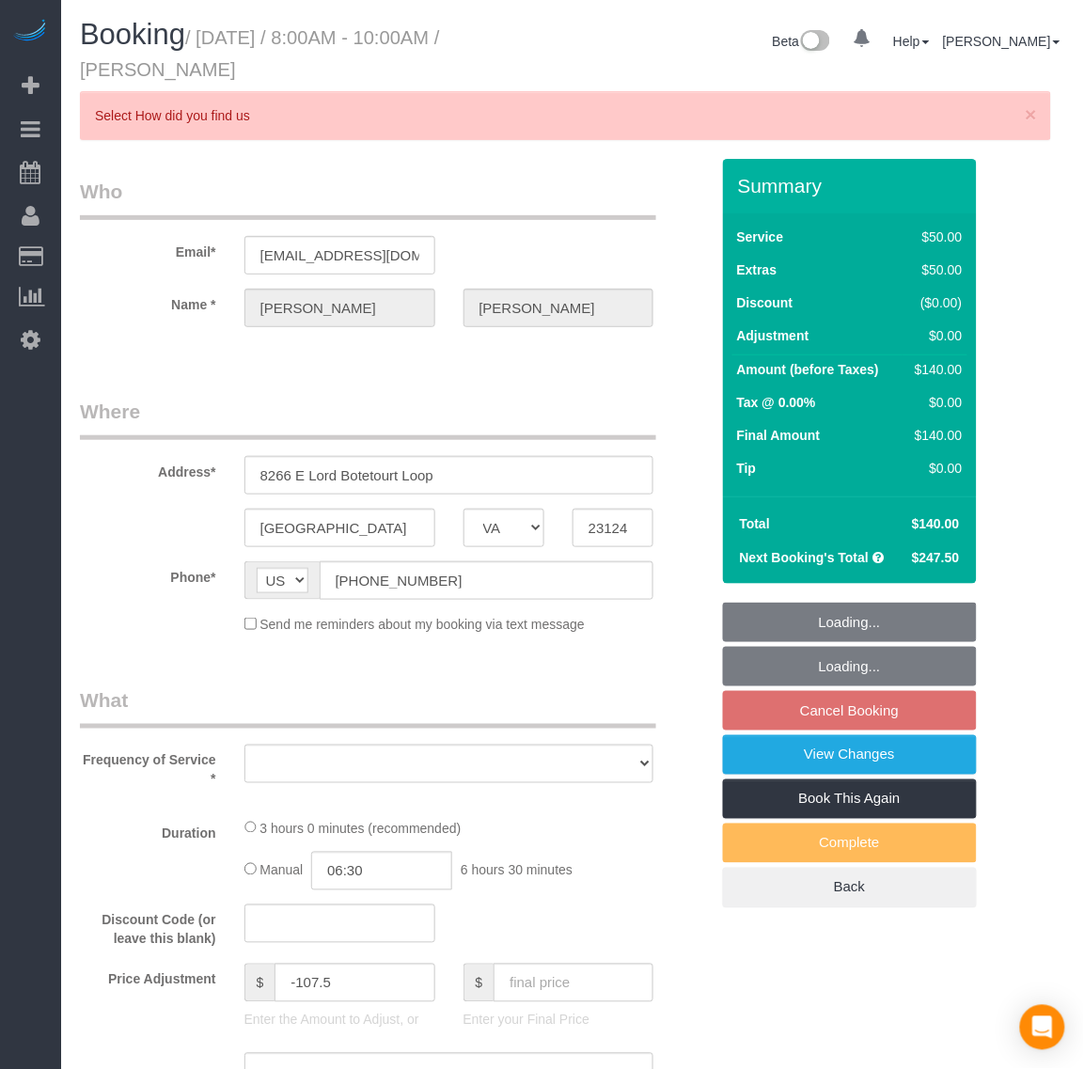
select select "string:fspay-976425ce-31fb-48c8-949a-40e2ca91fe63"
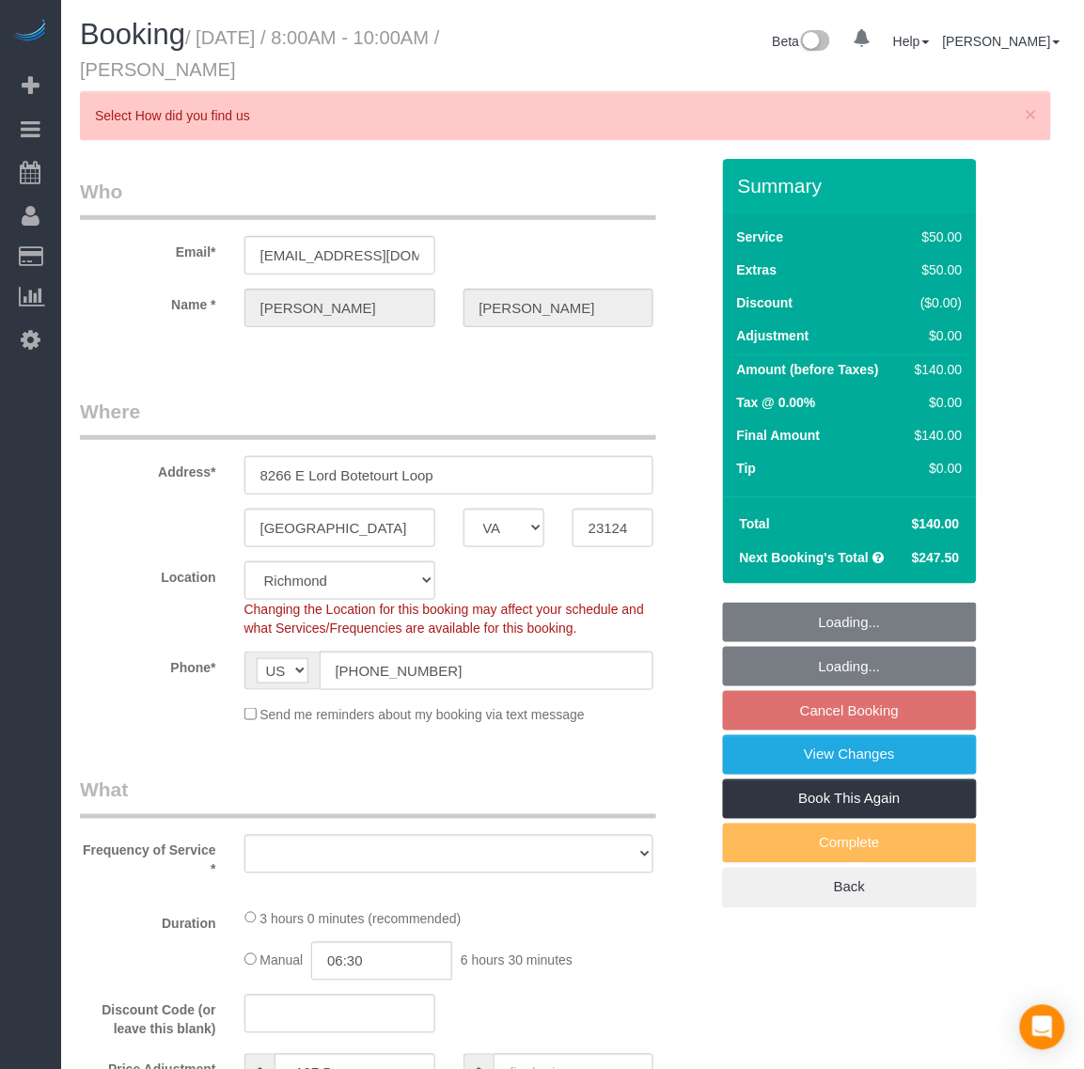
select select "spot18"
select select "number:6"
select select "number:35"
select select "number:17"
select select "object:2231"
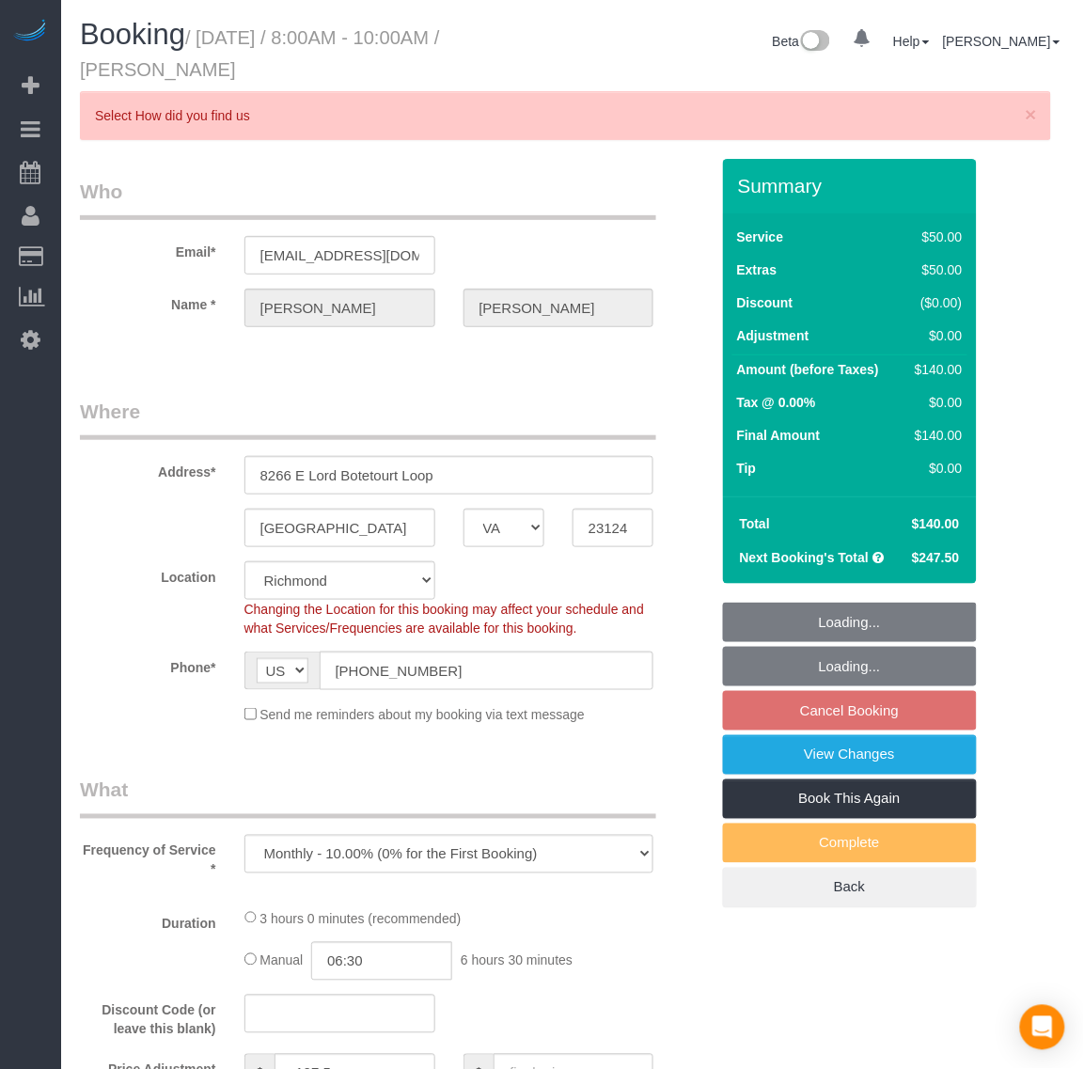
select select "1501"
select select "2"
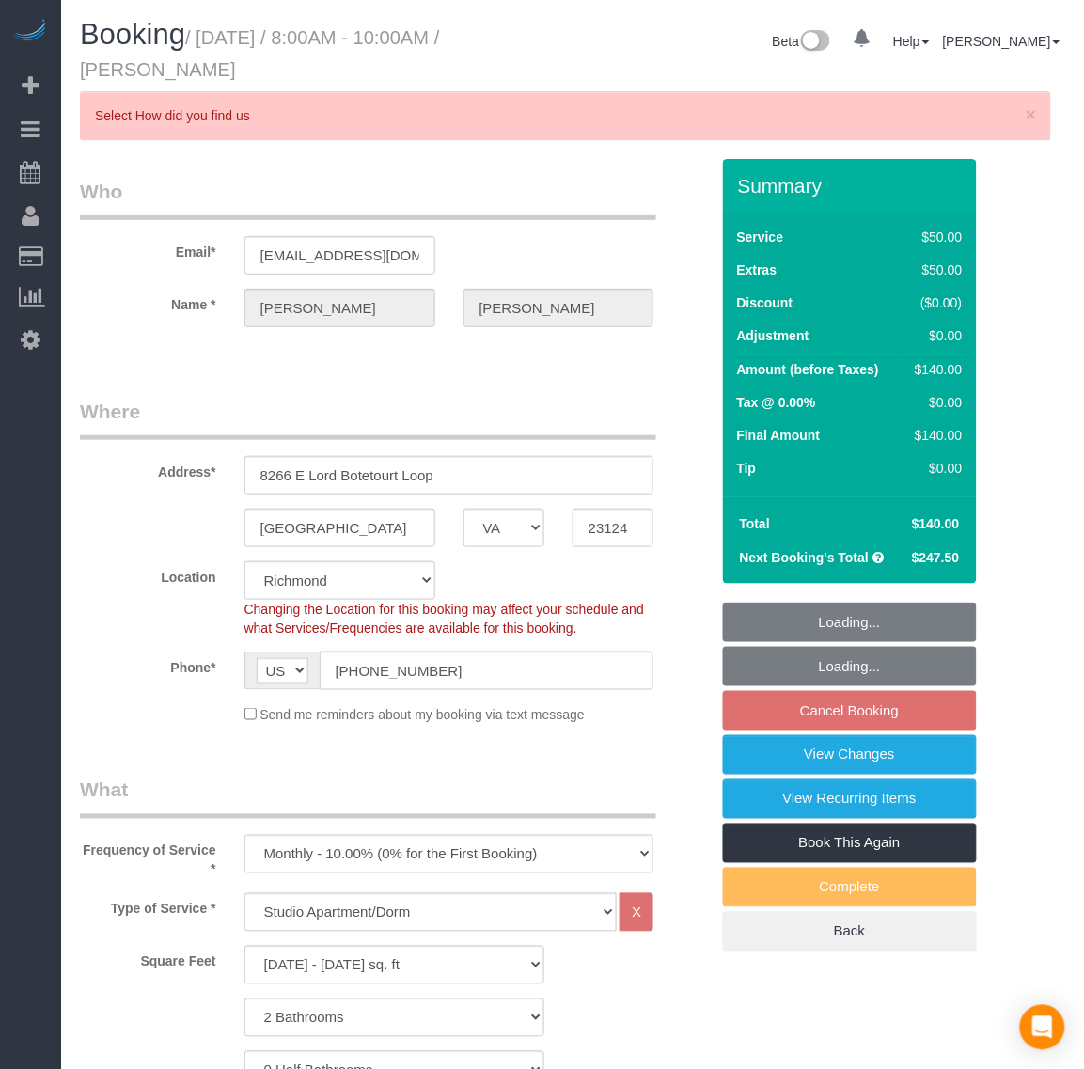
select select "1501"
select select "2"
